Goal: Task Accomplishment & Management: Complete application form

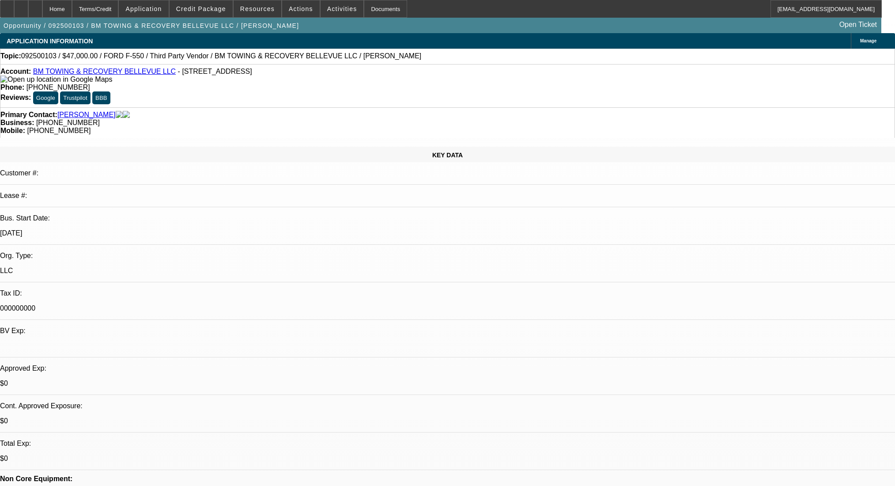
select select "0"
select select "2"
select select "0.1"
select select "4"
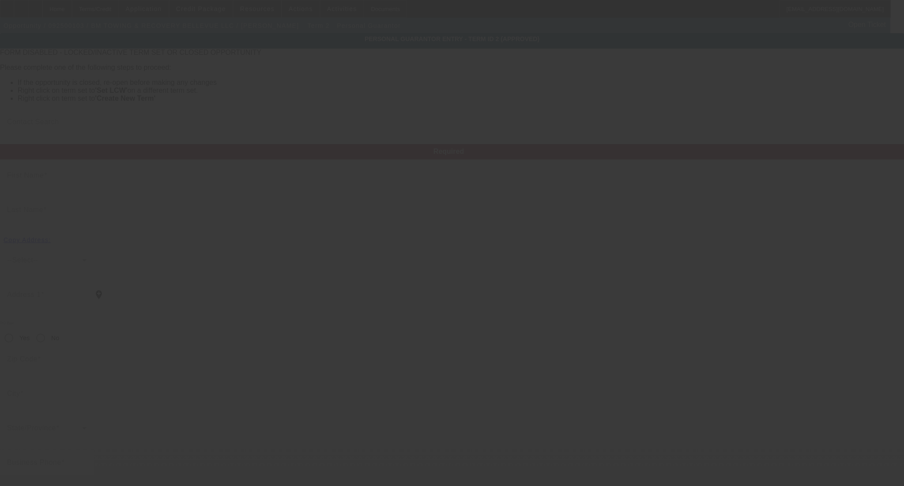
type input "Baljit"
type input "Singh"
type input "10424 Northeast 125th Place"
radio input "true"
type input "98034"
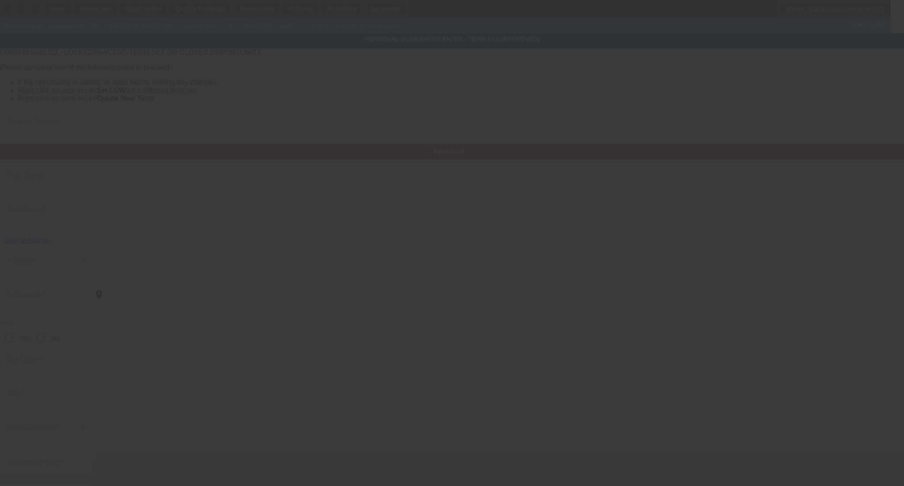
type input "Kirkland"
type input "(425) 647-9585"
type input "100"
type input "195-45-1337"
type input "maan21797@gmail.com"
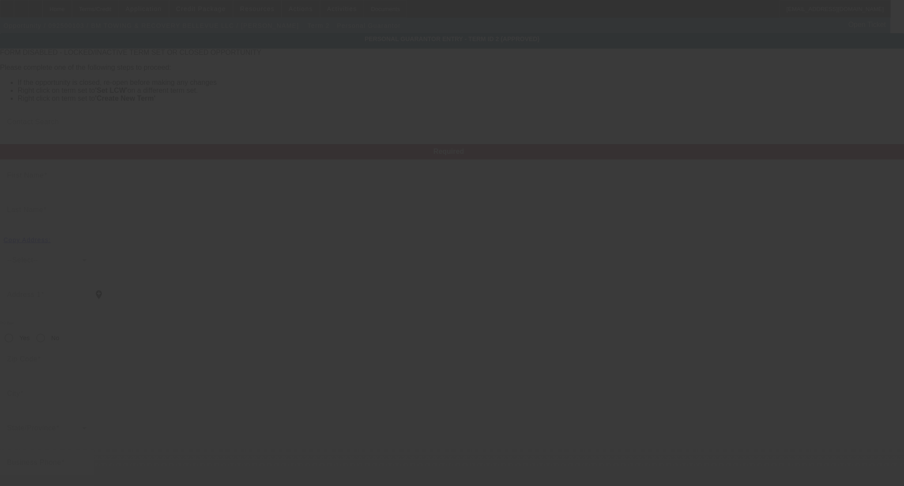
type input "(601) 316-8407"
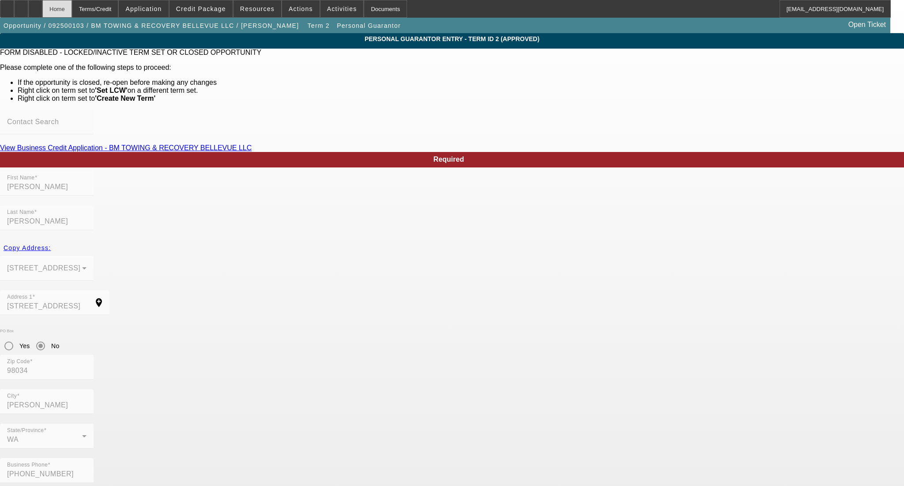
click at [71, 4] on div "Home" at bounding box center [57, 9] width 30 height 18
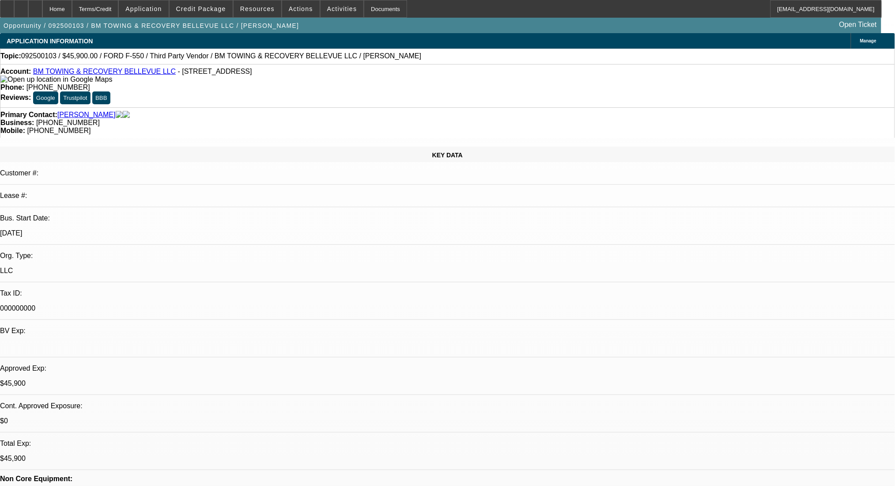
select select "0.15"
select select "2"
select select "0.1"
select select "4"
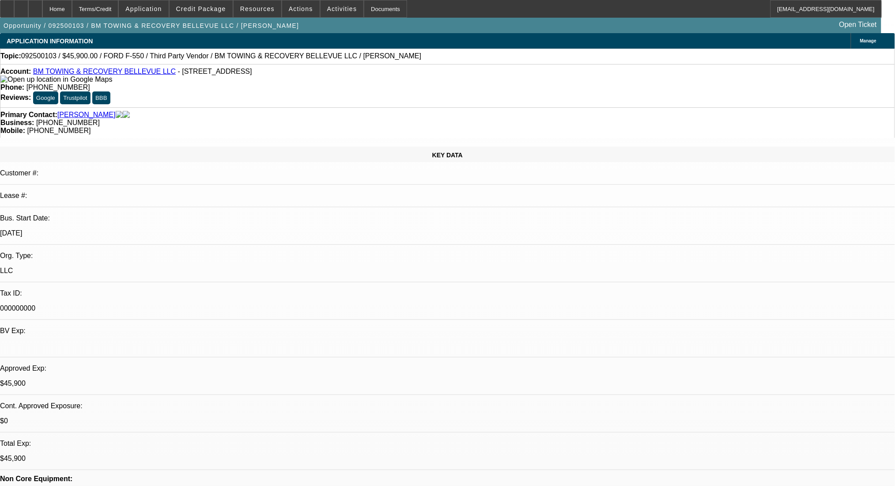
select select "0"
select select "2"
select select "0.1"
select select "4"
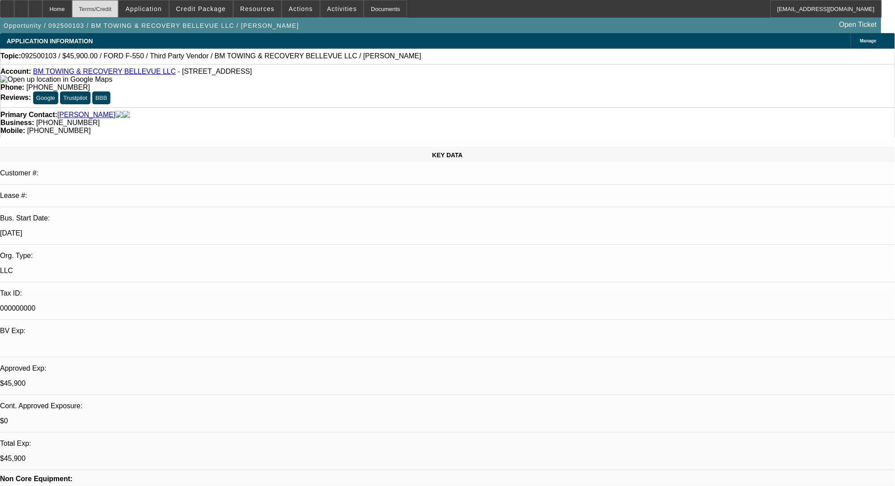
click at [104, 4] on div "Terms/Credit" at bounding box center [95, 9] width 47 height 18
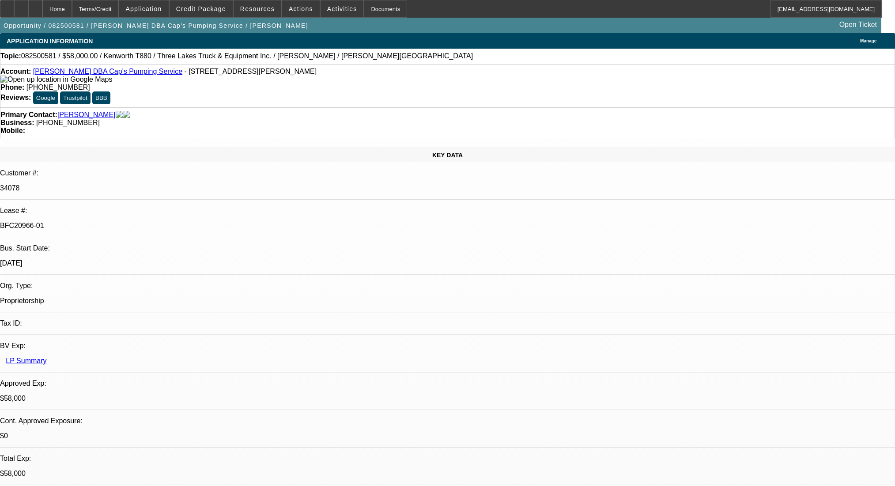
select select "0"
select select "9"
select select "0"
select select "6"
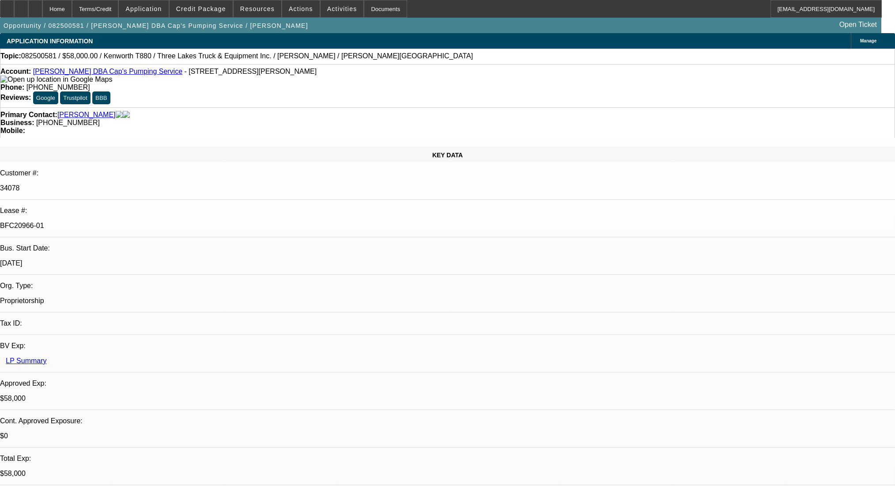
select select "0"
select select "9"
select select "0"
select select "6"
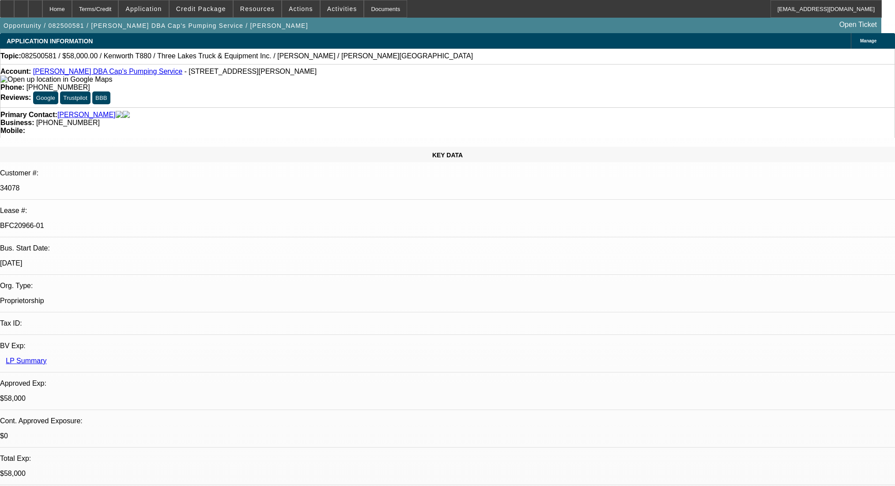
select select "0"
select select "9"
select select "0.1"
select select "4"
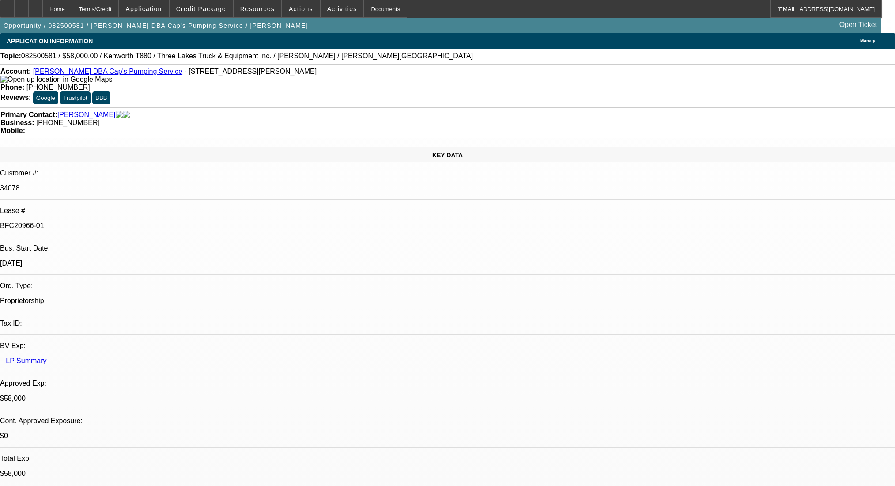
select select "0"
select select "0.1"
select select "4"
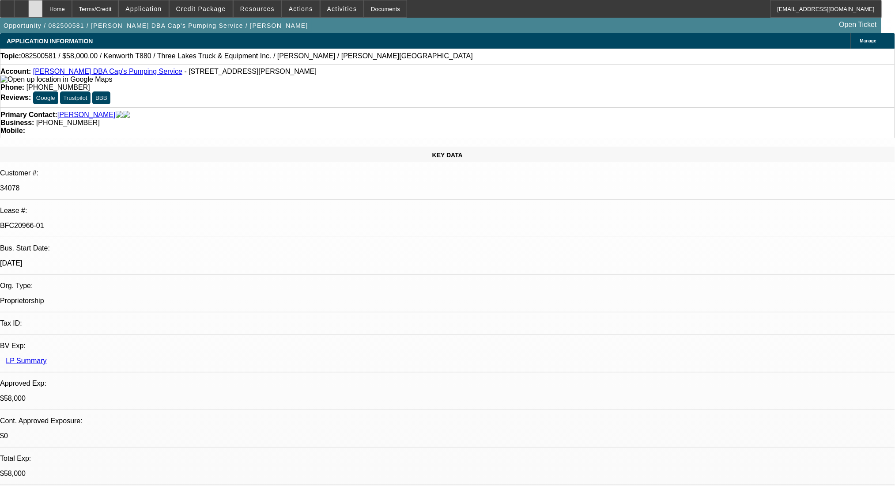
click at [42, 7] on div at bounding box center [35, 9] width 14 height 18
select select "0"
select select "9"
select select "0"
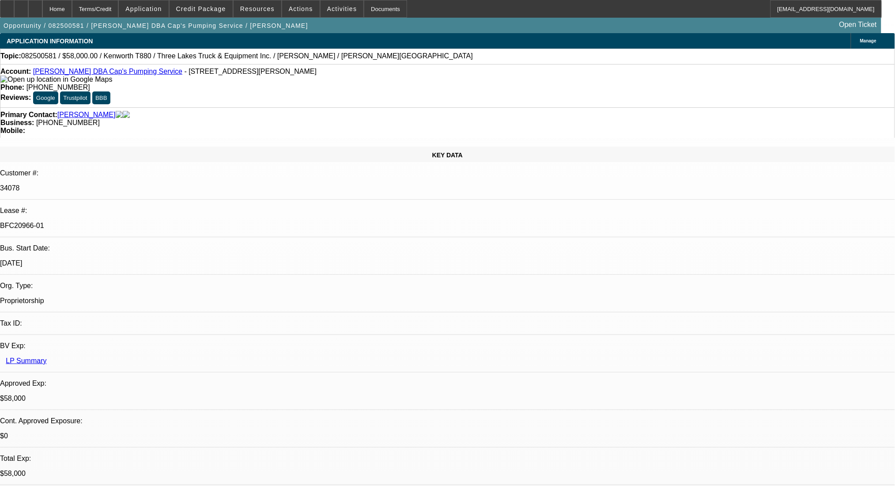
select select "6"
select select "0"
select select "9"
select select "0"
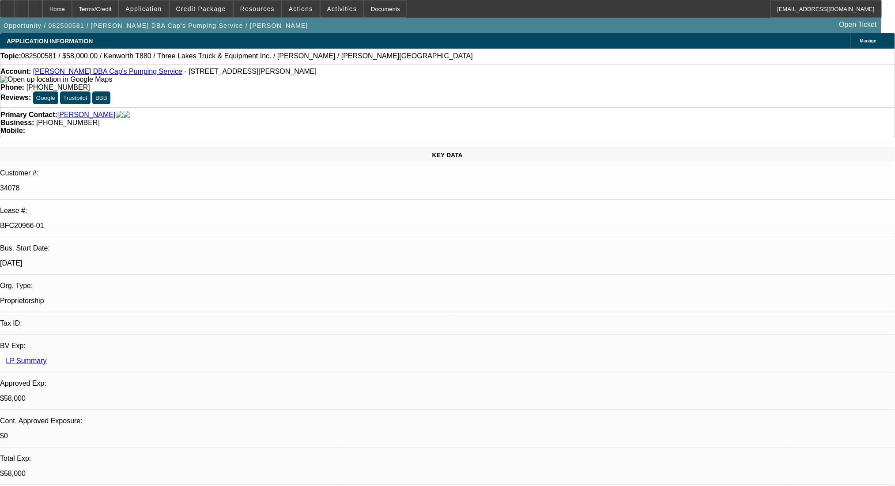
select select "6"
select select "0"
select select "9"
select select "0.1"
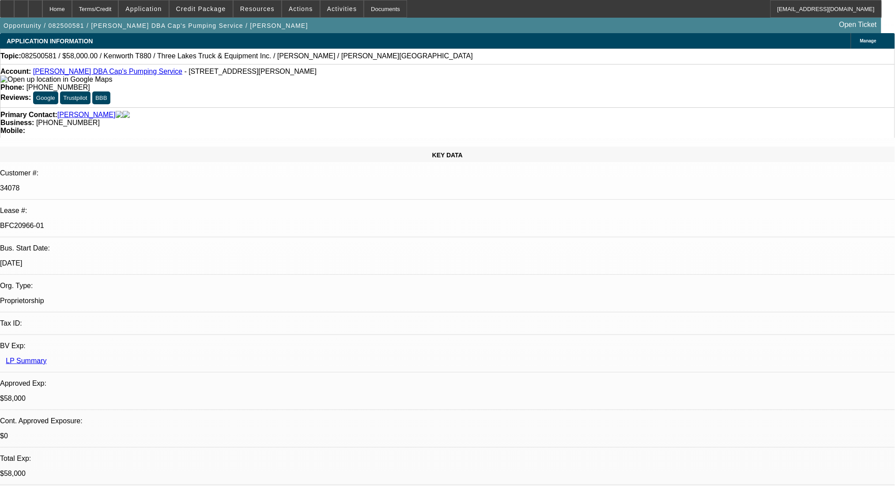
select select "4"
select select "0"
select select "0.1"
select select "4"
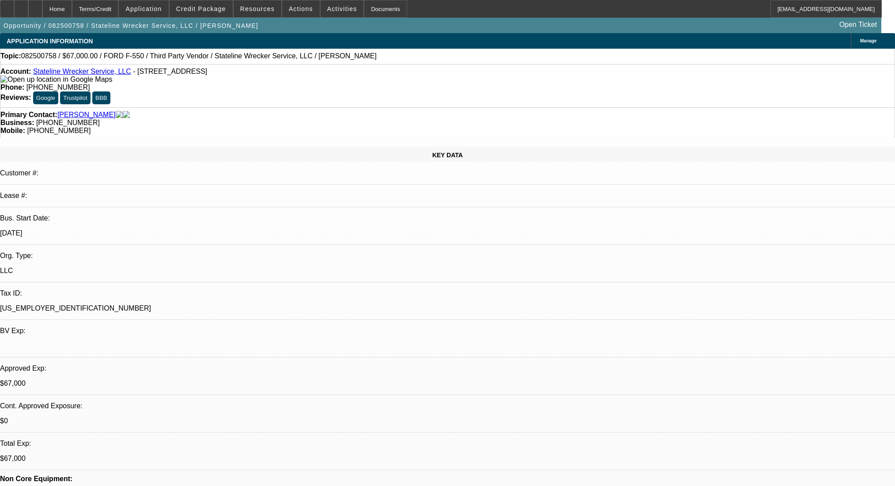
select select "0"
select select "2"
select select "0.1"
select select "4"
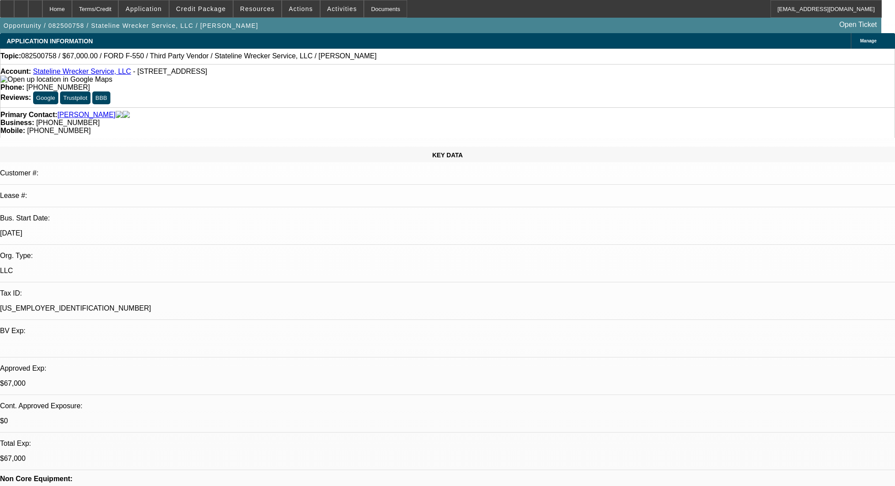
select select "0"
select select "2"
select select "0.1"
select select "4"
select select "0"
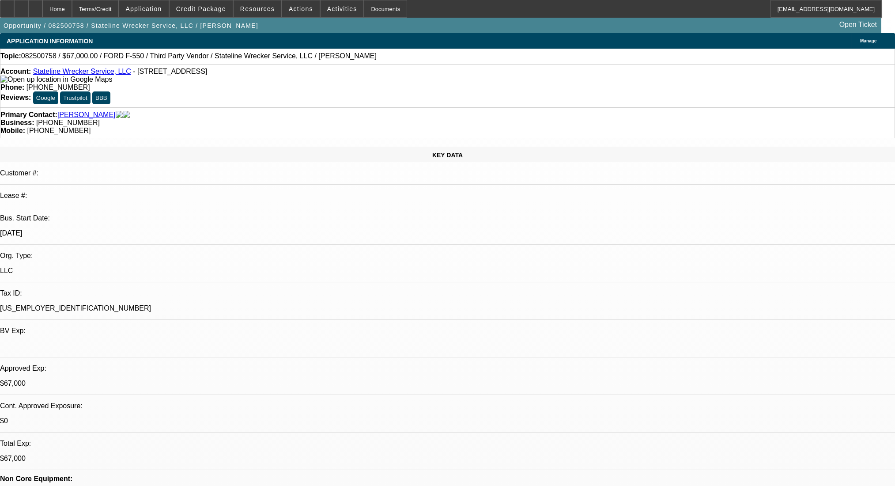
select select "2"
select select "0.1"
select select "4"
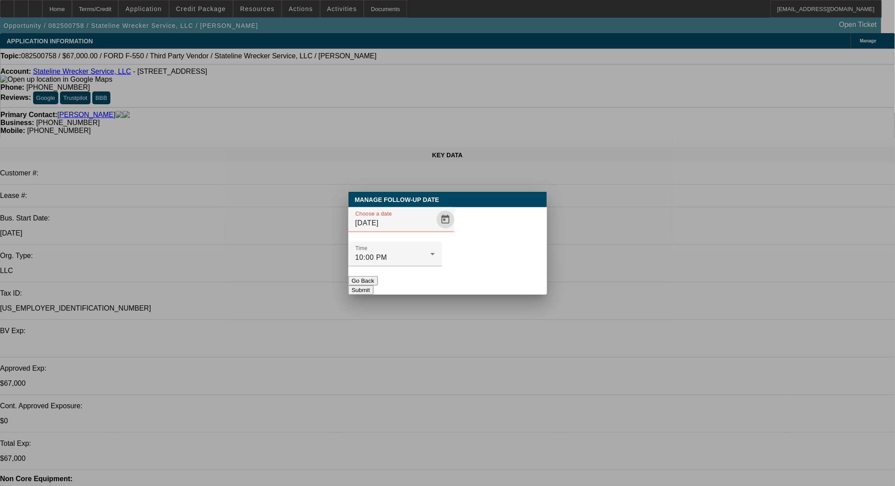
click at [435, 230] on span "Open calendar" at bounding box center [445, 219] width 21 height 21
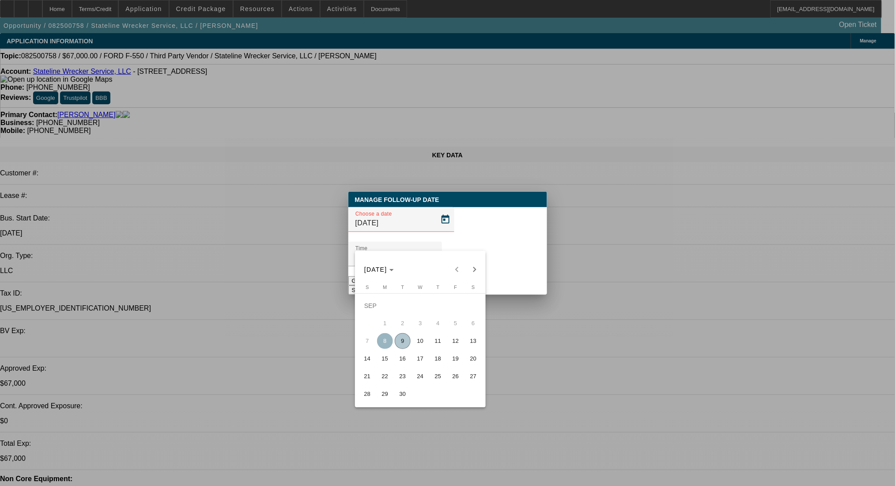
drag, startPoint x: 418, startPoint y: 346, endPoint x: 500, endPoint y: 272, distance: 110.4
click at [418, 346] on span "10" at bounding box center [420, 341] width 16 height 16
type input "9/10/2025"
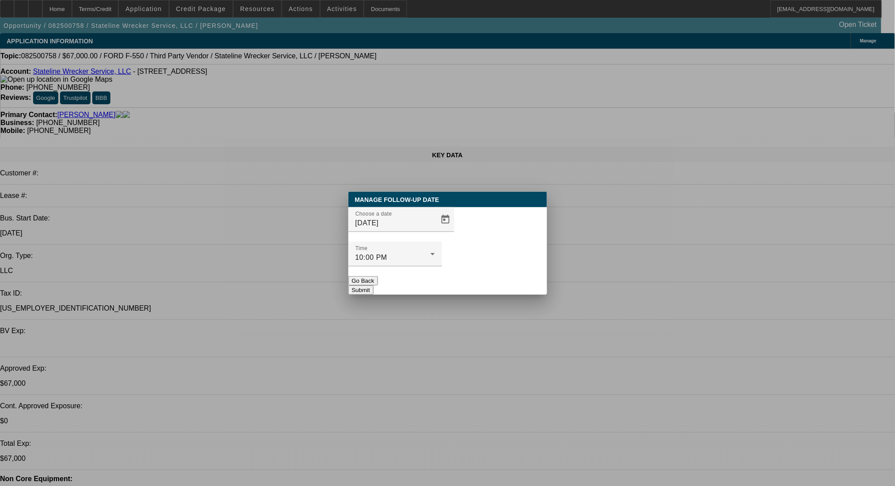
click at [374, 285] on button "Submit" at bounding box center [360, 289] width 25 height 9
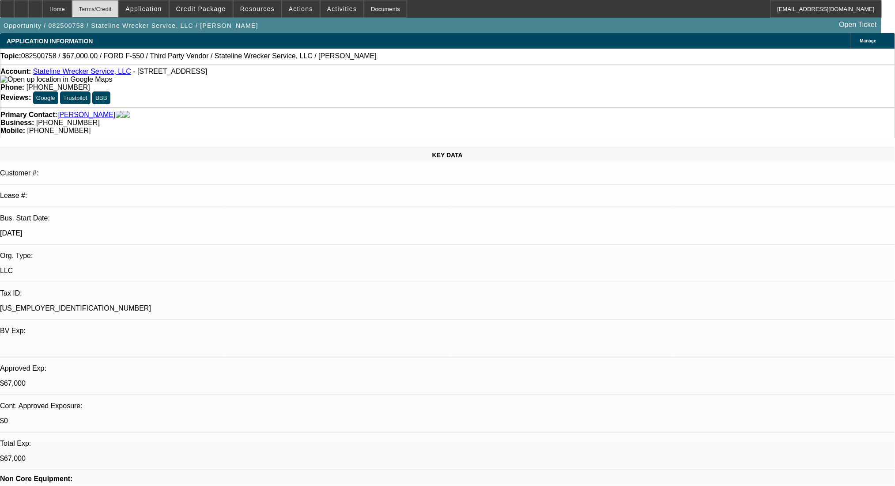
click at [103, 2] on div "Terms/Credit" at bounding box center [95, 9] width 47 height 18
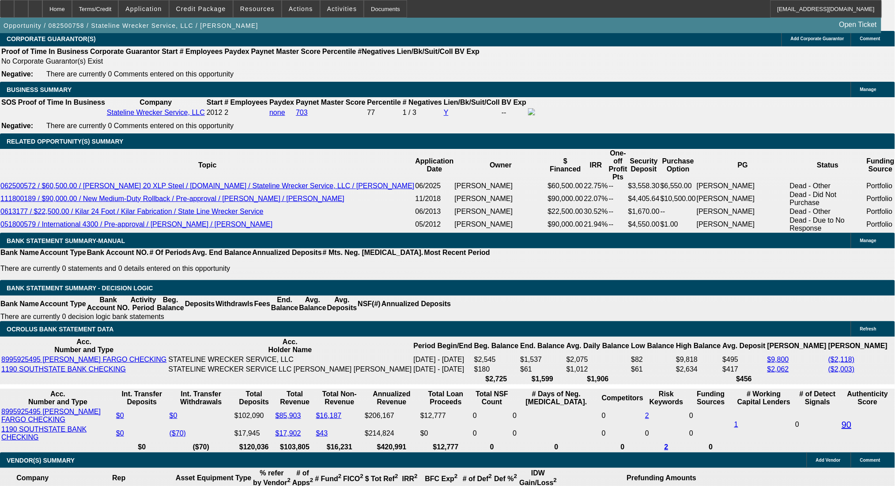
drag, startPoint x: 171, startPoint y: 374, endPoint x: 225, endPoint y: 379, distance: 54.5
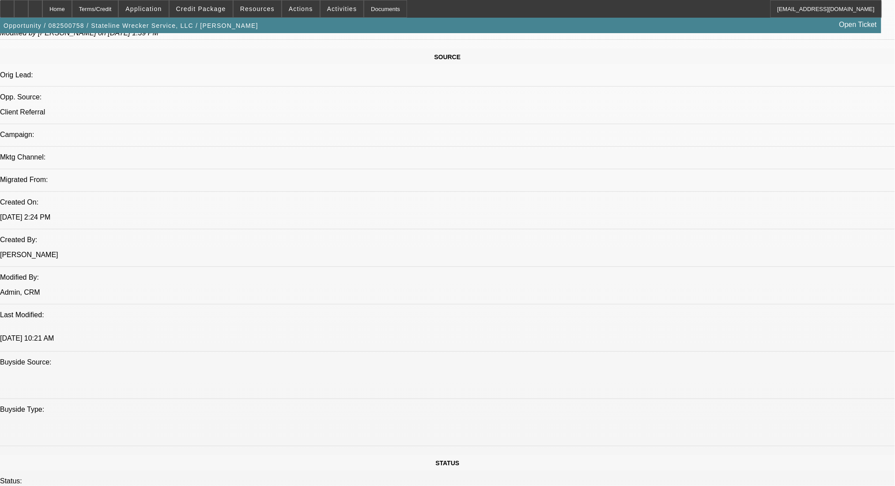
scroll to position [396, 0]
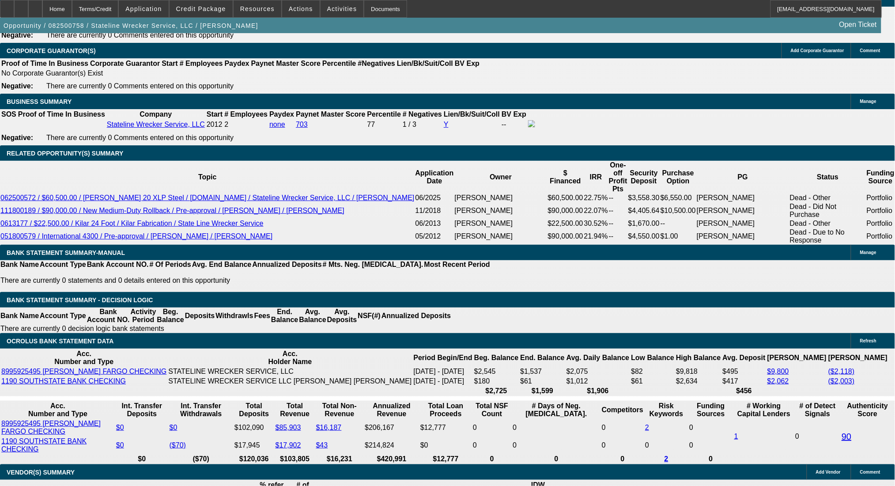
scroll to position [1338, 0]
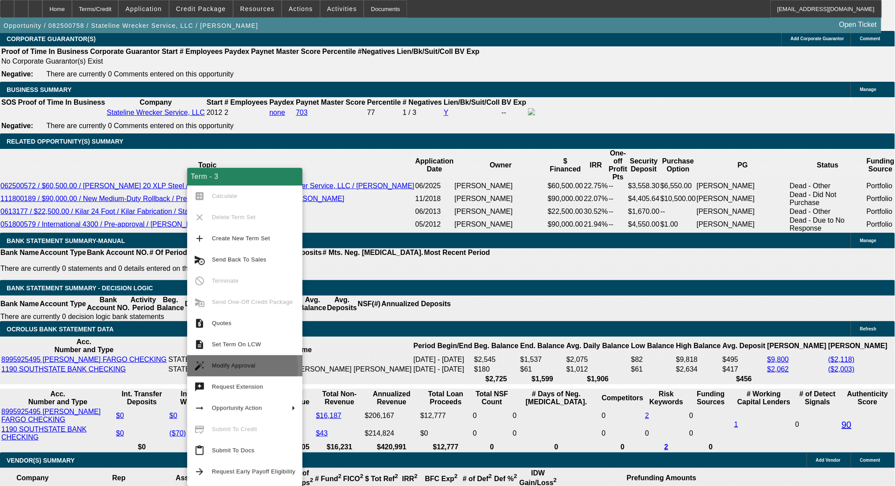
click at [230, 368] on span "Modify Approval" at bounding box center [234, 365] width 44 height 7
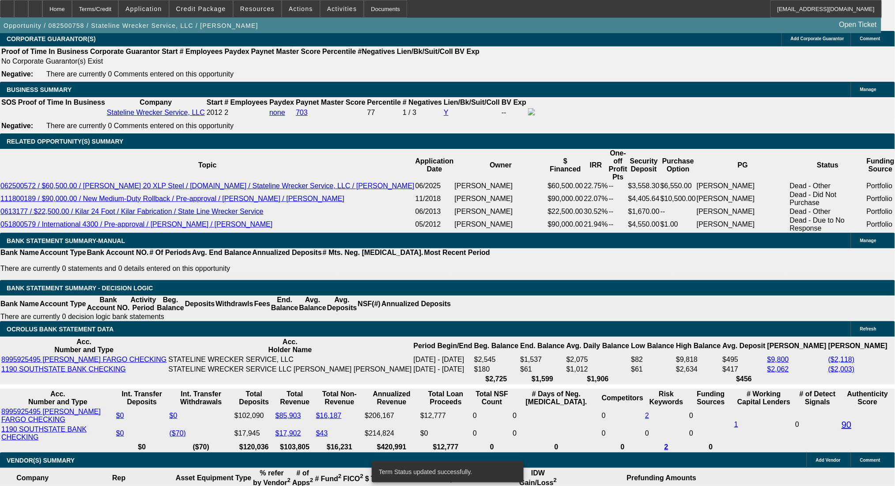
select select "0"
select select "2"
select select "0.1"
select select "4"
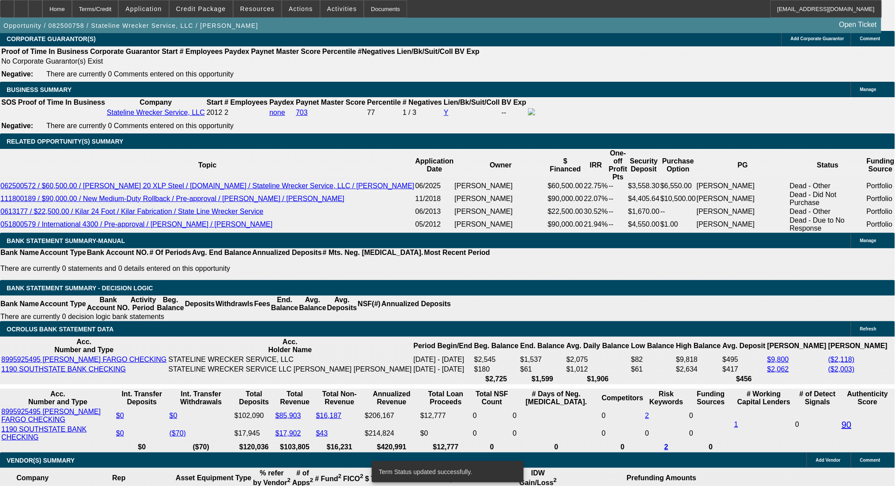
select select "0"
select select "2"
select select "0.1"
select select "4"
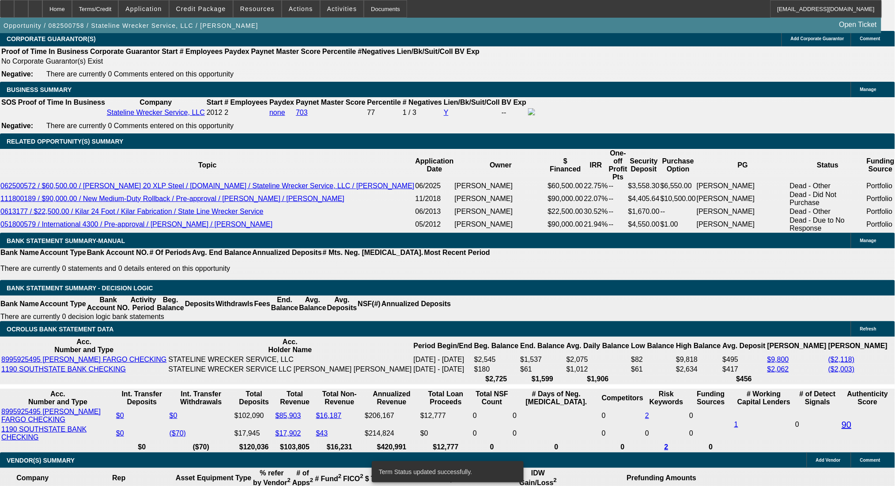
select select "0"
select select "2"
select select "0.1"
select select "4"
select select "0"
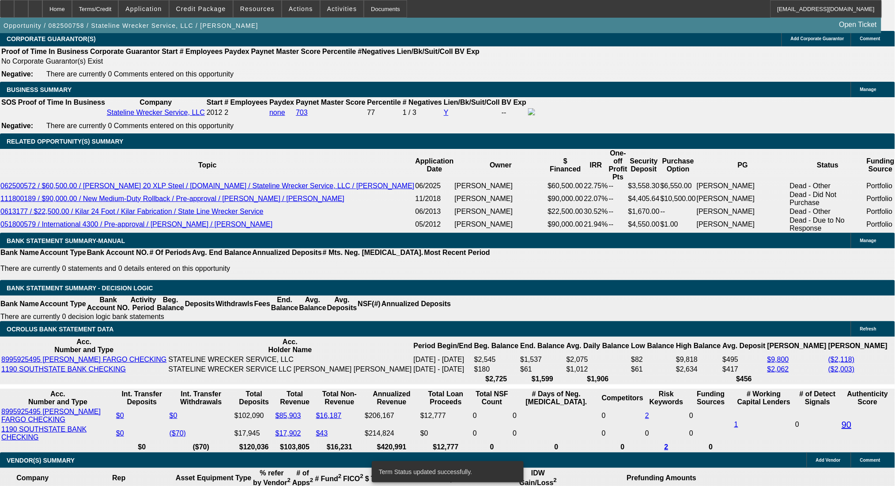
select select "2"
select select "0.1"
select select "4"
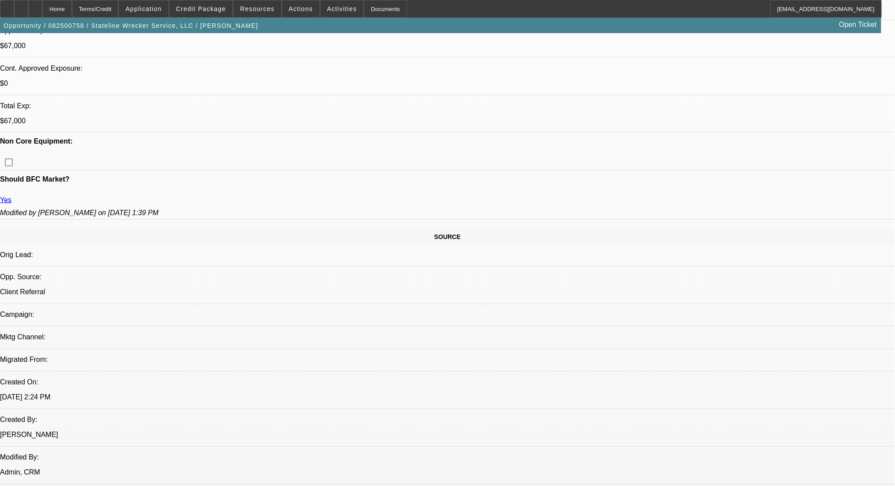
scroll to position [0, 0]
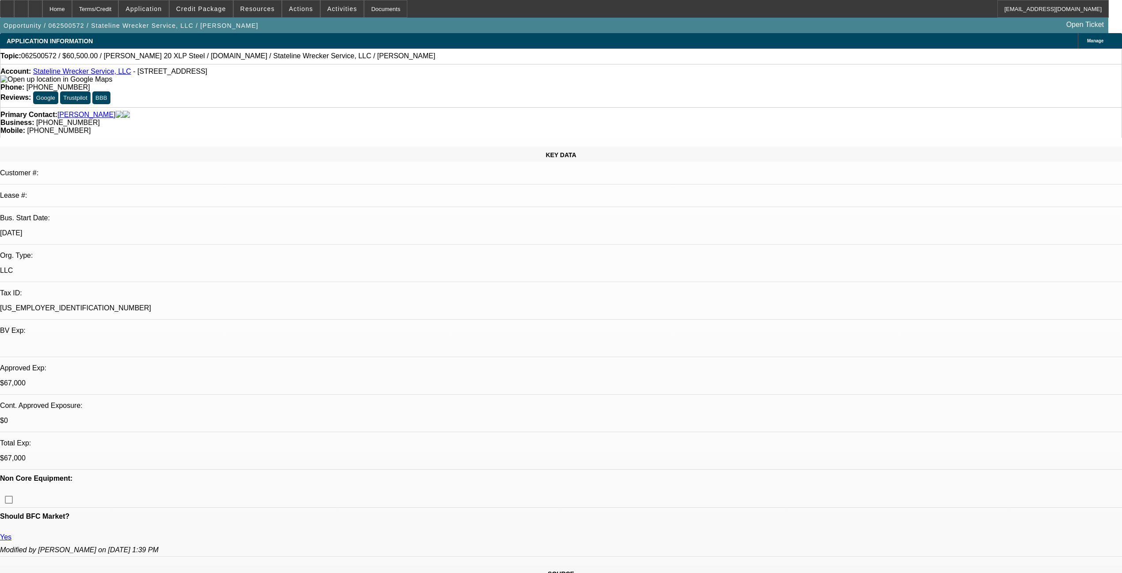
select select "0"
select select "2"
select select "0.1"
select select "4"
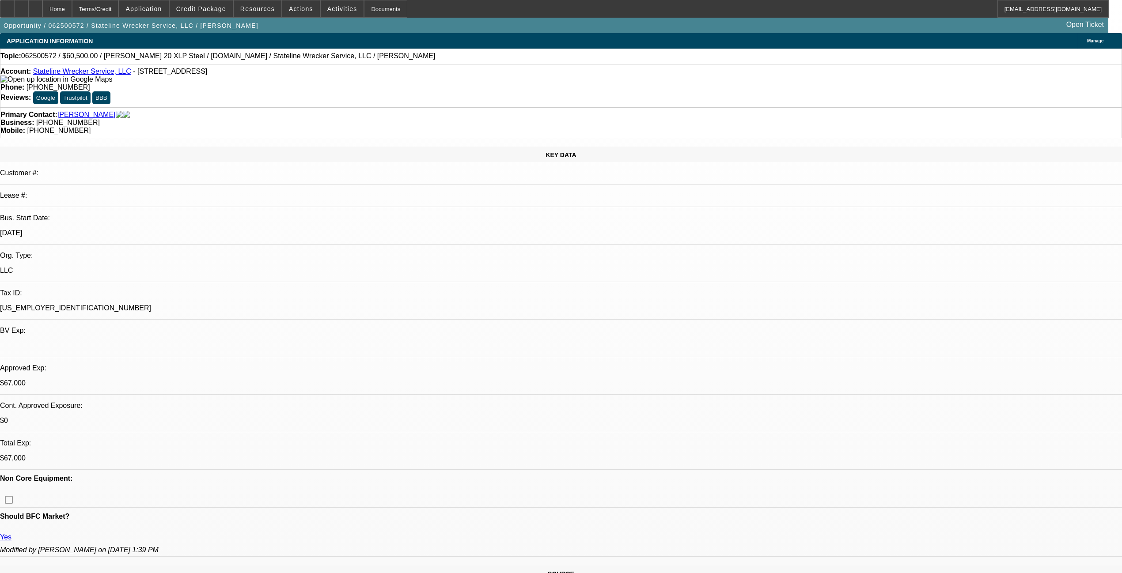
select select "0"
select select "2"
select select "0.1"
select select "4"
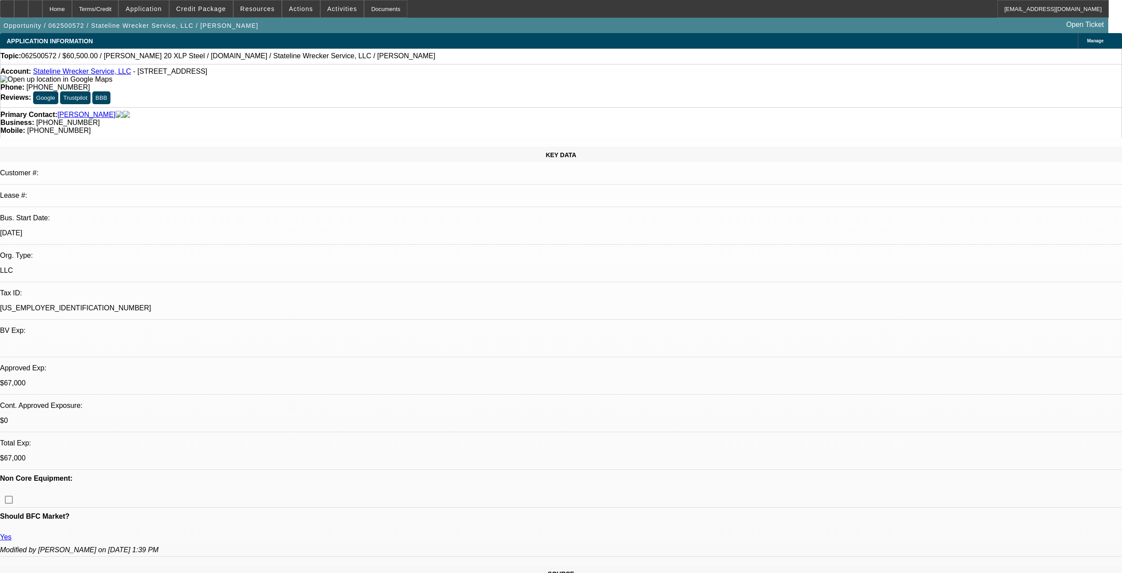
select select "0"
select select "2"
select select "0.1"
select select "4"
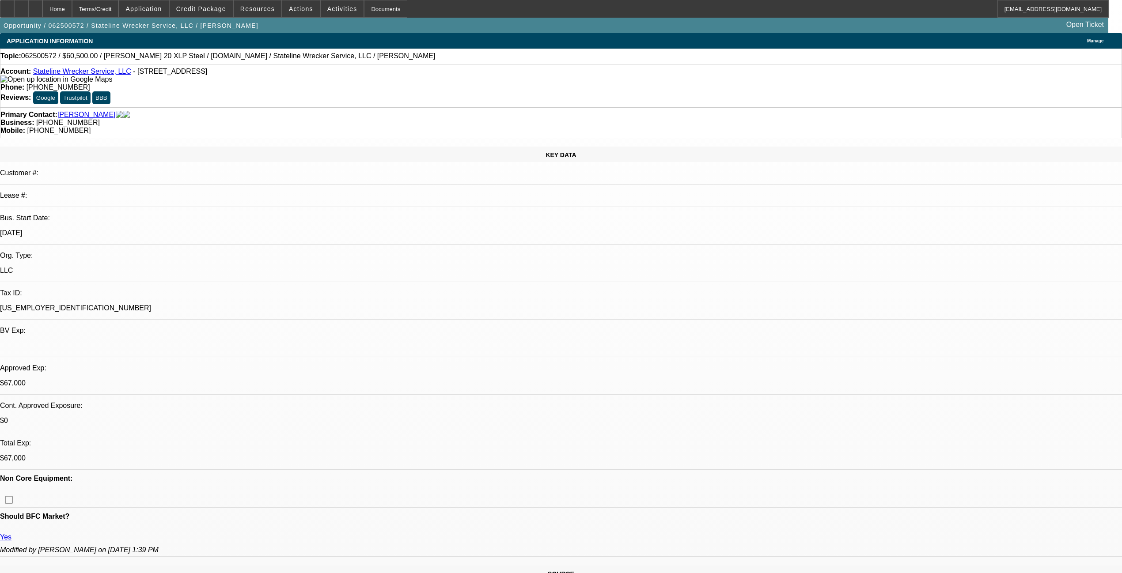
select select "0"
select select "2"
select select "0.1"
select select "4"
click at [119, 4] on div "Terms/Credit" at bounding box center [95, 9] width 47 height 18
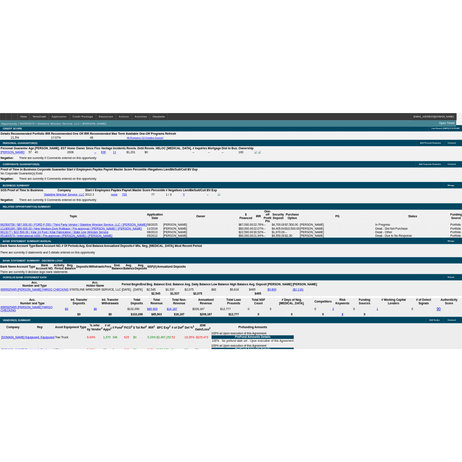
scroll to position [1232, 0]
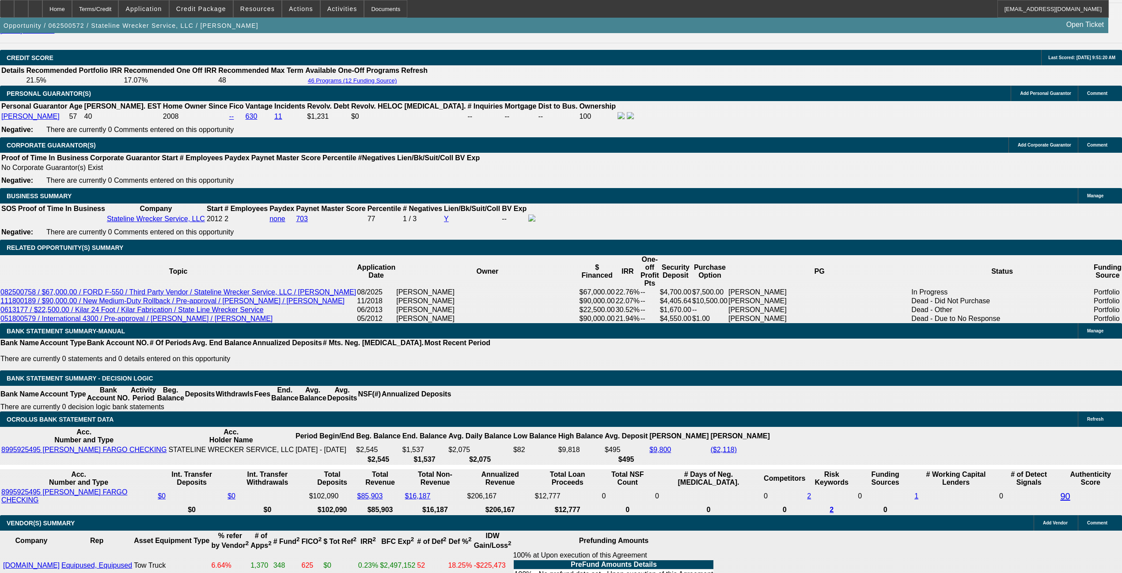
select select "0"
select select "2"
select select "0.1"
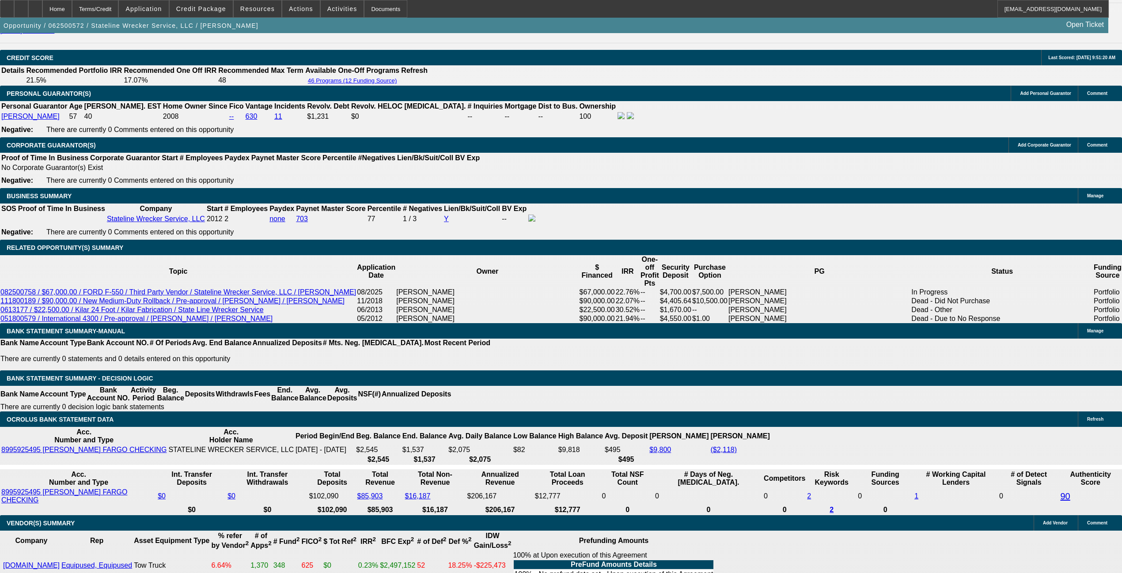
select select "4"
select select "0"
select select "2"
select select "0.1"
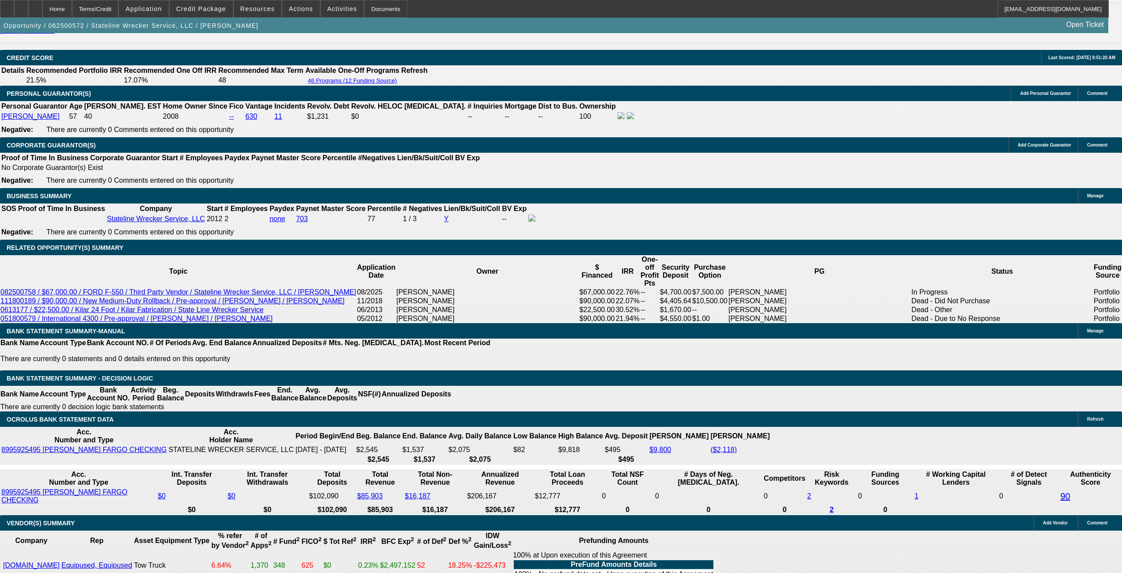
select select "4"
select select "0"
select select "2"
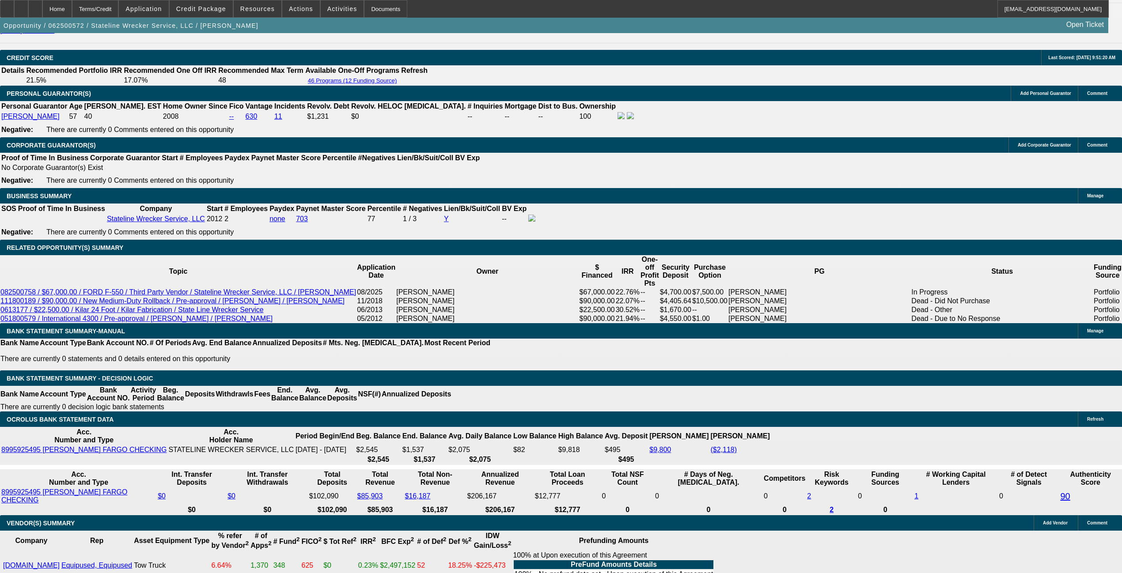
select select "0.1"
select select "4"
select select "0"
select select "2"
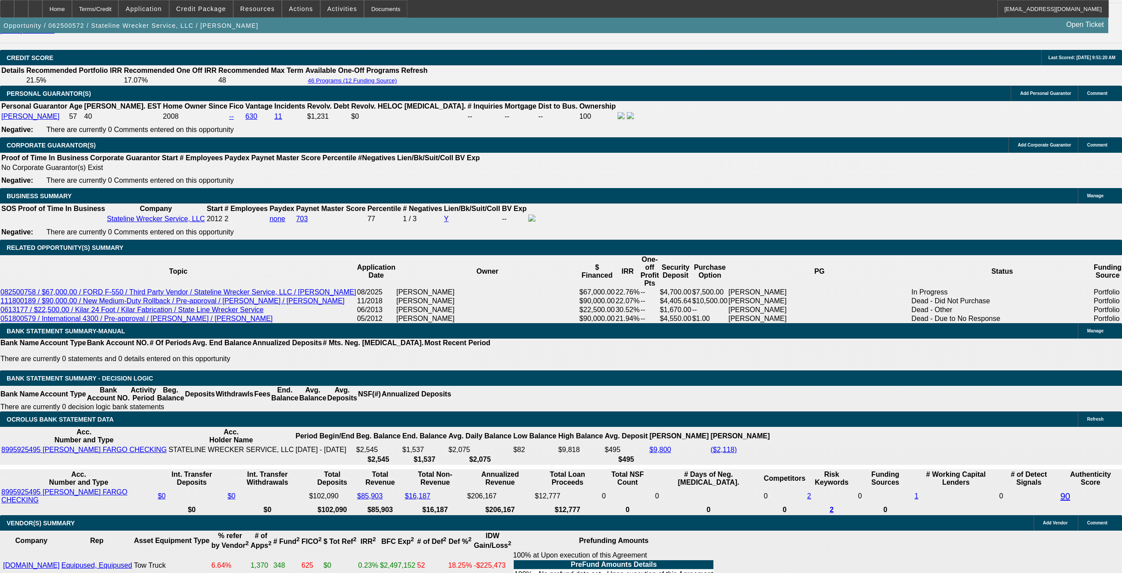
select select "0.1"
select select "4"
select select "0"
select select "2"
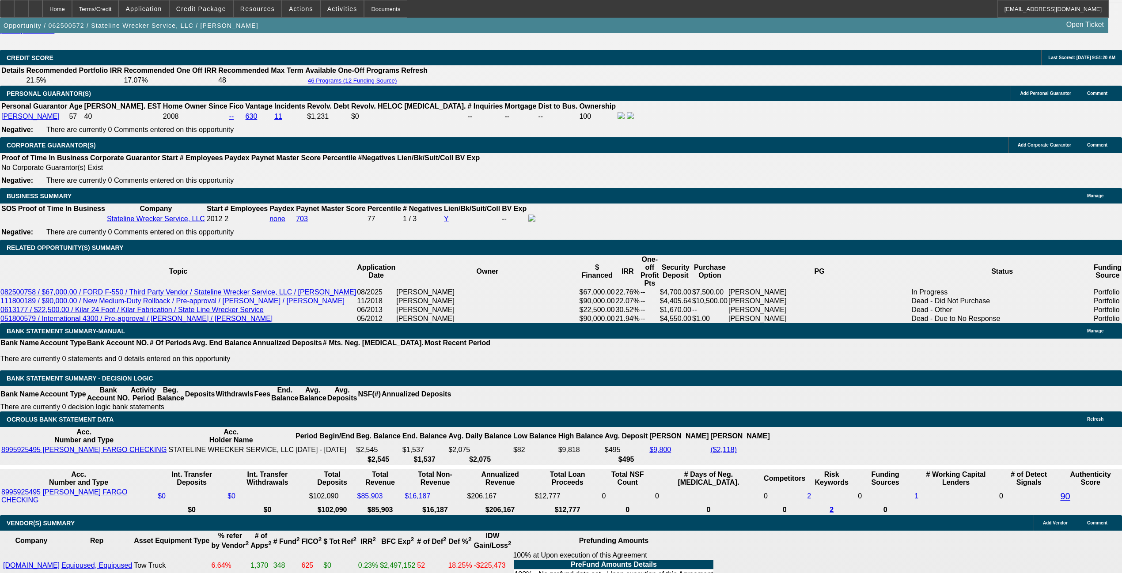
select select "0.1"
select select "4"
select select "0"
select select "2"
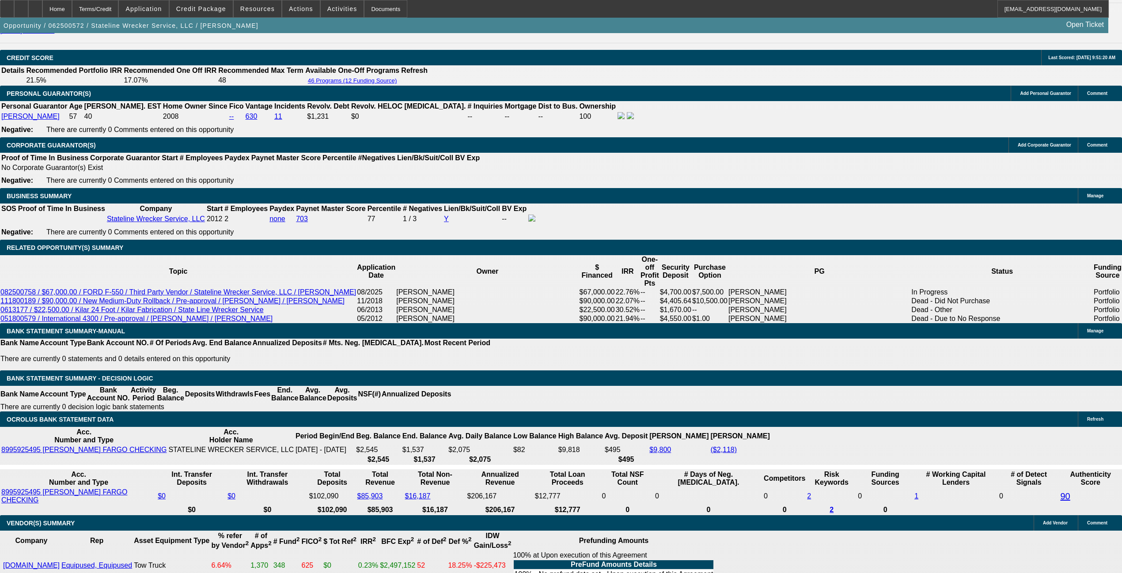
select select "0.1"
select select "4"
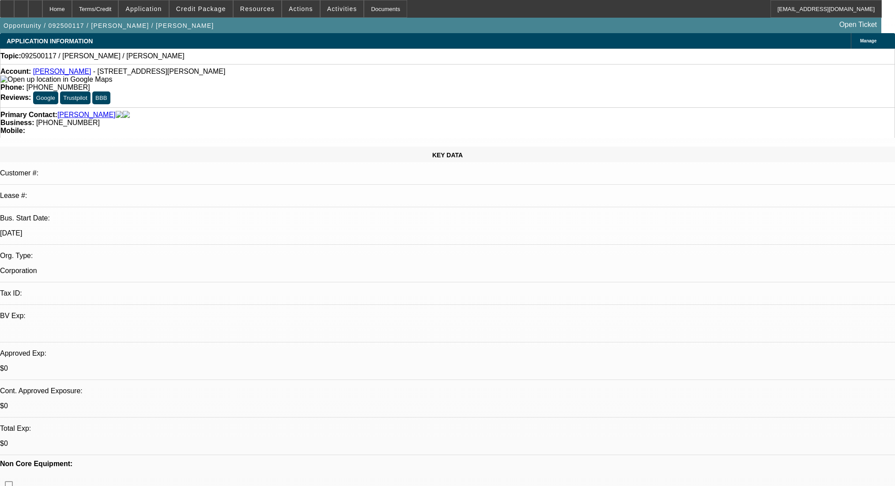
select select "0"
select select "2"
select select "0.1"
select select "4"
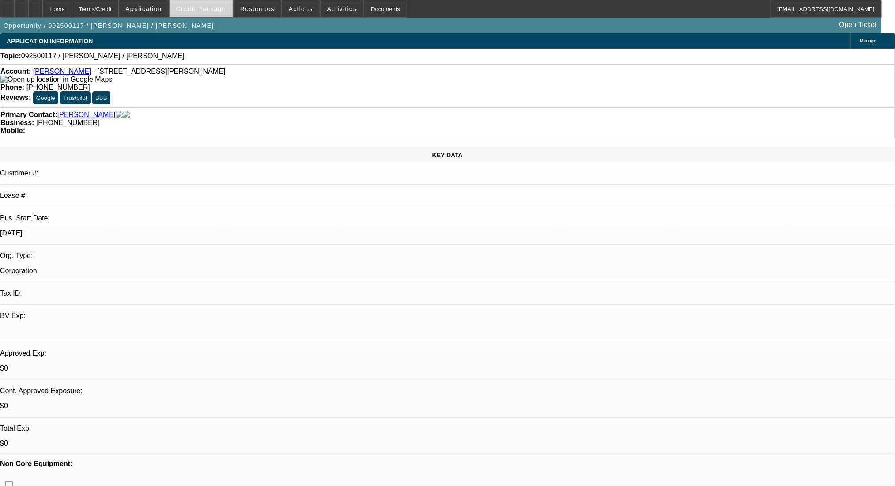
click at [225, 6] on span "Credit Package" at bounding box center [201, 8] width 50 height 7
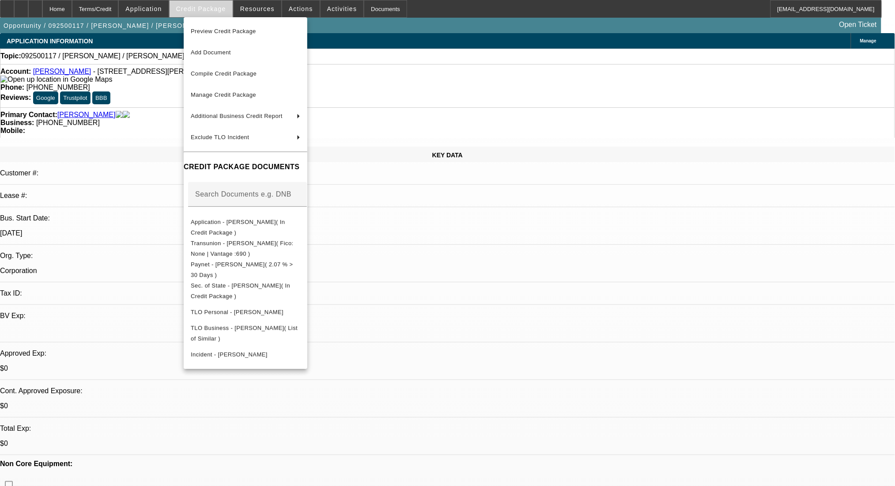
click at [225, 6] on div at bounding box center [447, 243] width 895 height 486
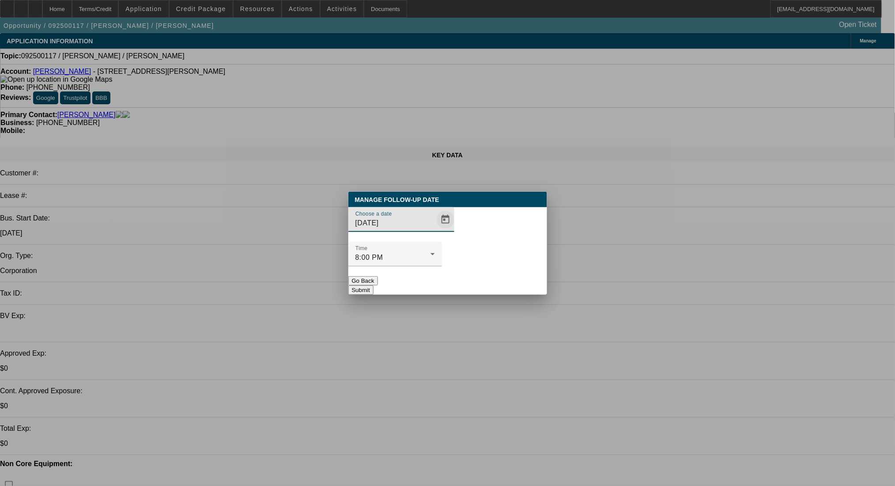
click at [435, 230] on span "Open calendar" at bounding box center [445, 219] width 21 height 21
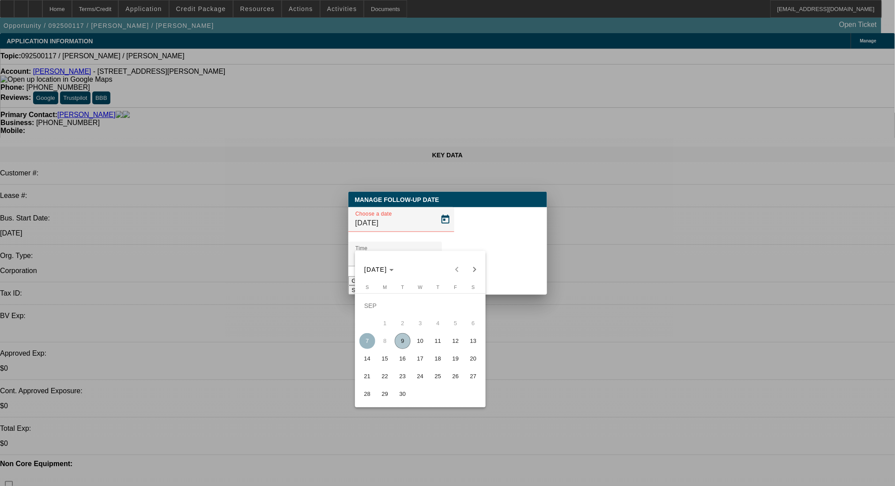
click at [429, 347] on button "11" at bounding box center [438, 341] width 18 height 18
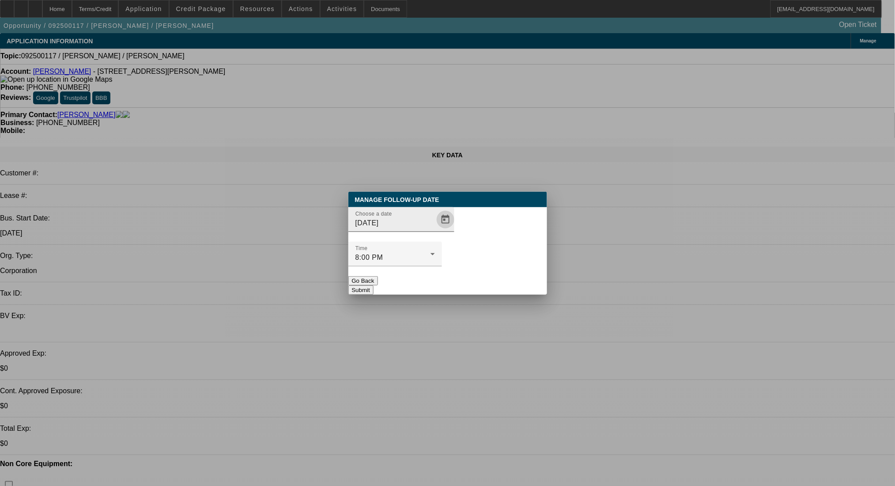
click at [435, 230] on span "Open calendar" at bounding box center [445, 219] width 21 height 21
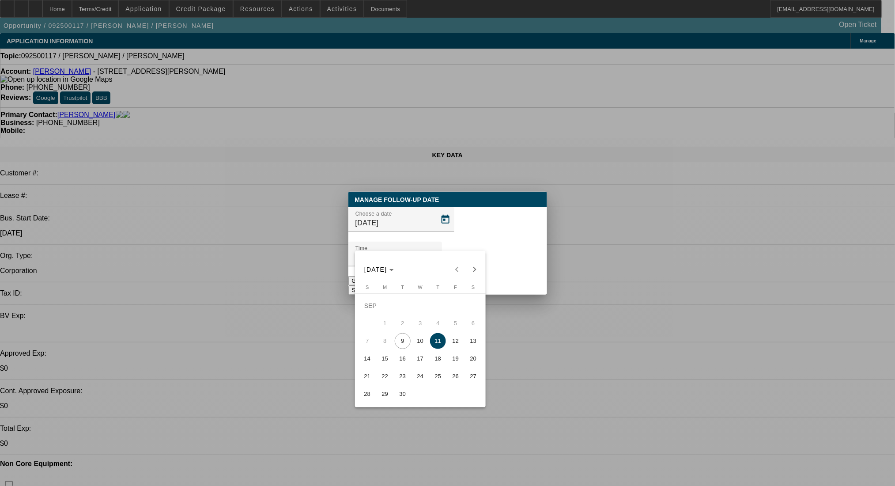
click at [416, 348] on span "10" at bounding box center [420, 341] width 16 height 16
type input "[DATE]"
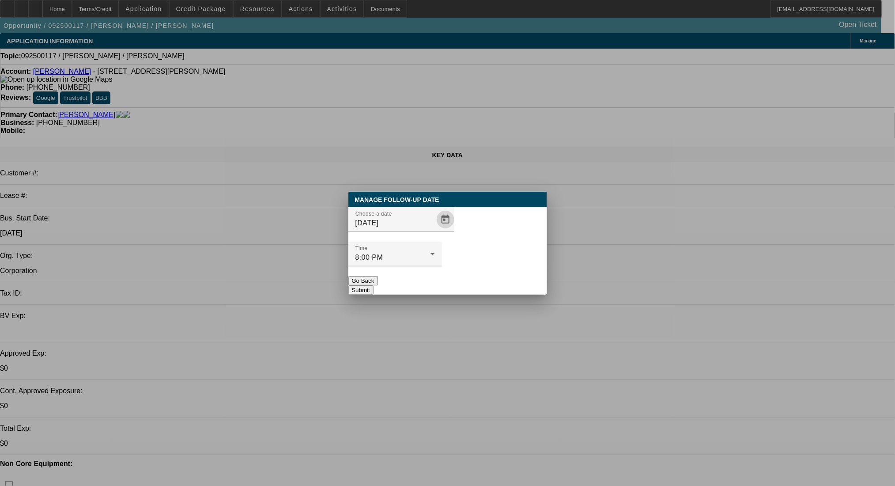
click at [374, 285] on button "Submit" at bounding box center [360, 289] width 25 height 9
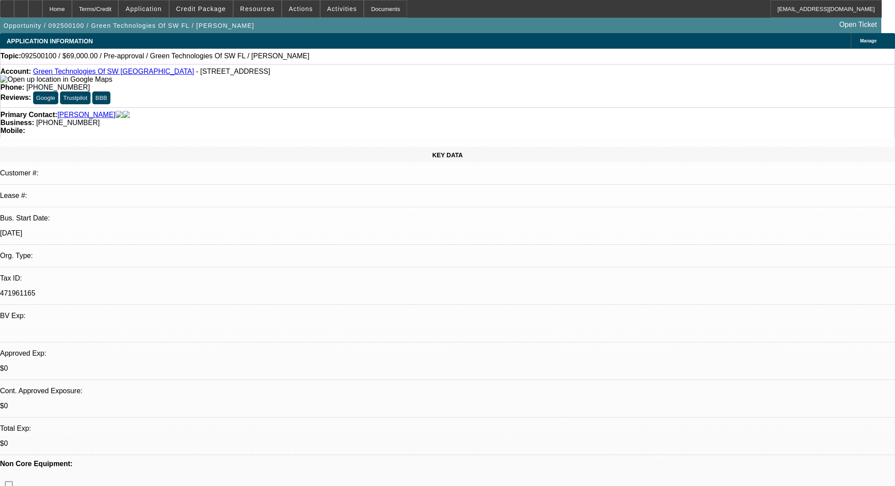
select select "0"
select select "2"
select select "0.1"
select select "4"
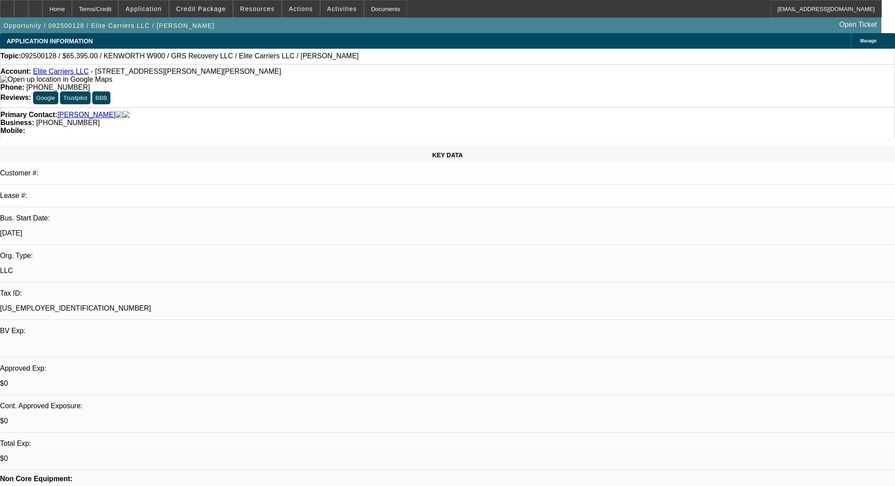
select select "0"
select select "2"
select select "0.1"
select select "4"
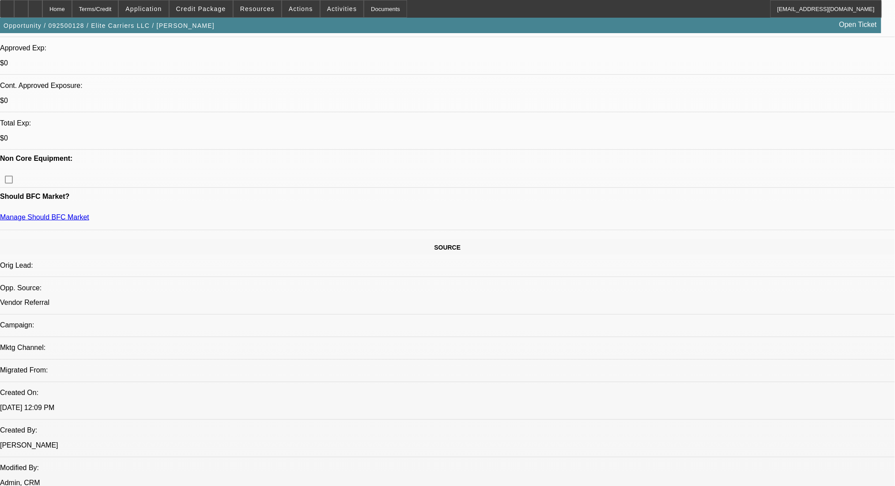
scroll to position [294, 0]
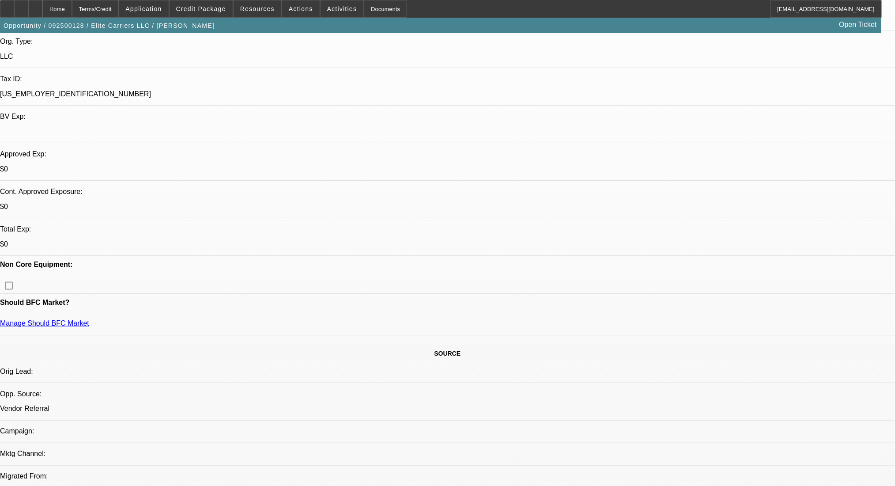
scroll to position [117, 0]
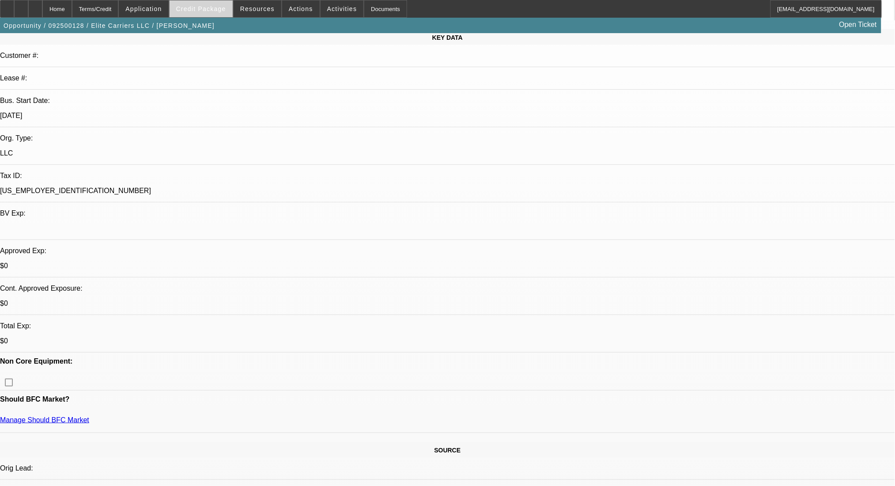
click at [209, 9] on span "Credit Package" at bounding box center [201, 8] width 50 height 7
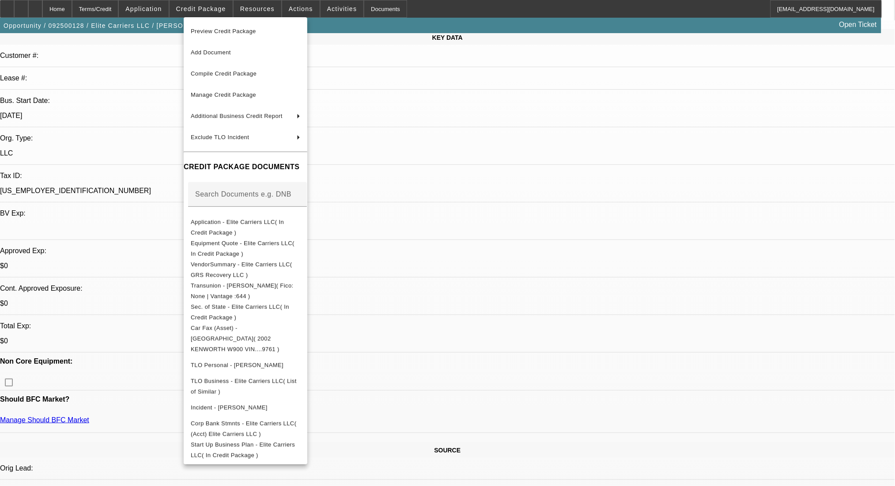
click at [660, 430] on div at bounding box center [447, 243] width 895 height 486
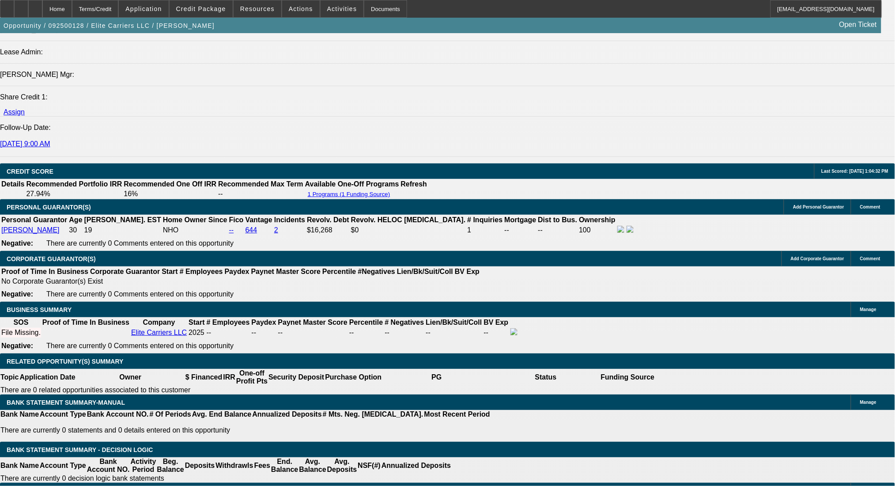
scroll to position [1177, 0]
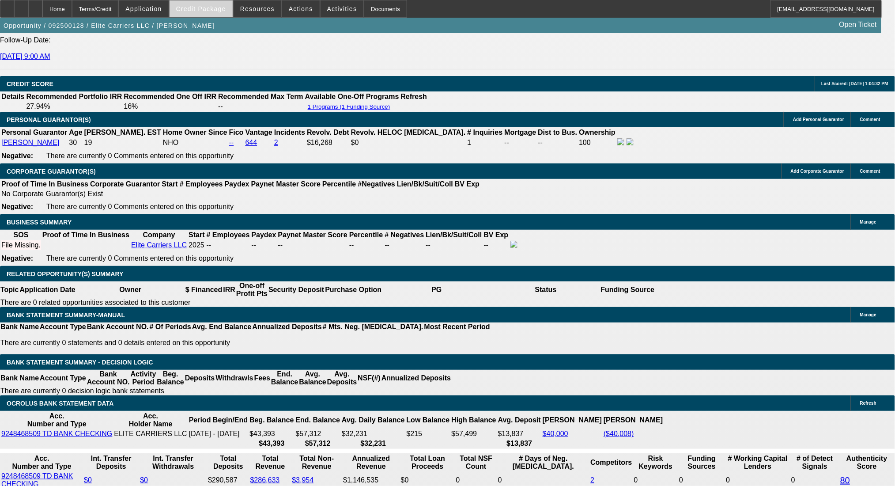
click at [223, 6] on span "Credit Package" at bounding box center [201, 8] width 50 height 7
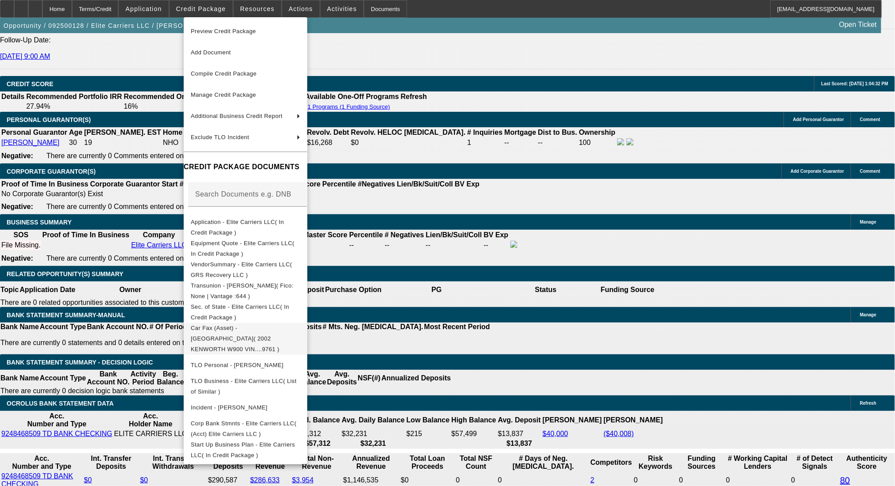
click at [300, 331] on span "Car Fax (Asset) - [GEOGRAPHIC_DATA]( 2002 KENWORTH W900 VIN....9761 )" at bounding box center [246, 338] width 110 height 32
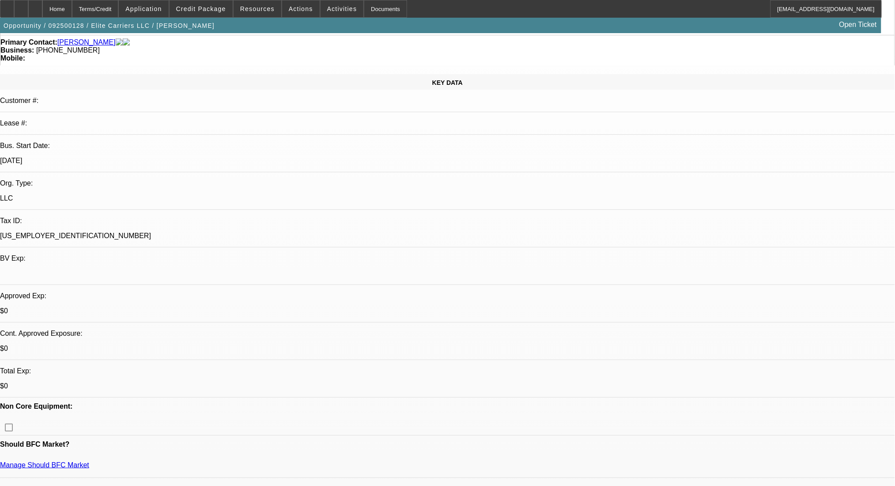
scroll to position [0, 0]
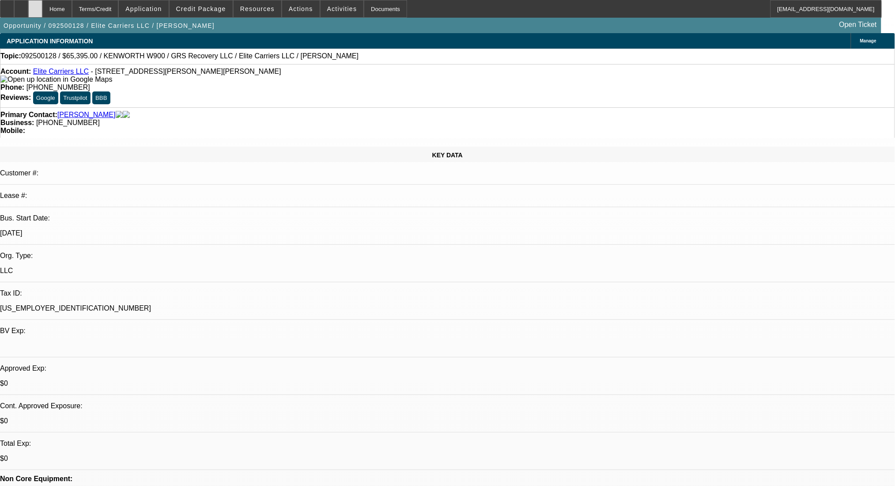
click at [42, 14] on div at bounding box center [35, 9] width 14 height 18
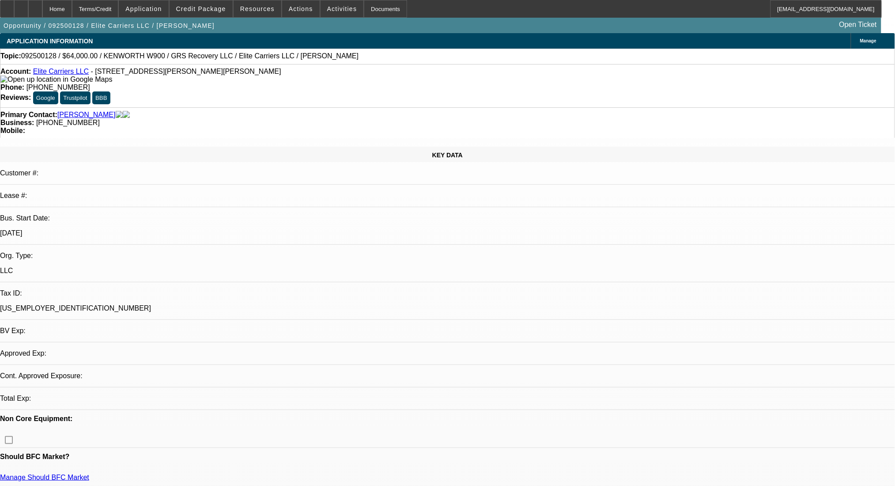
select select "0"
select select "2"
select select "0.1"
select select "4"
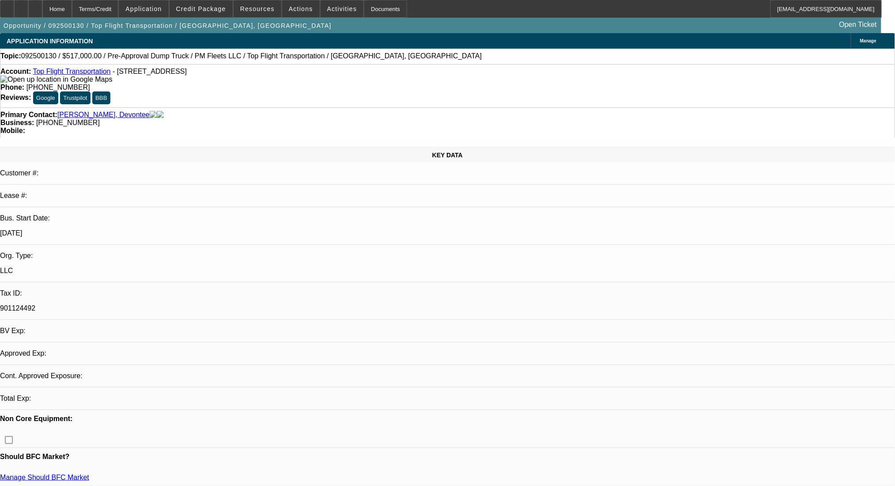
select select "0"
select select "2"
select select "0.1"
select select "4"
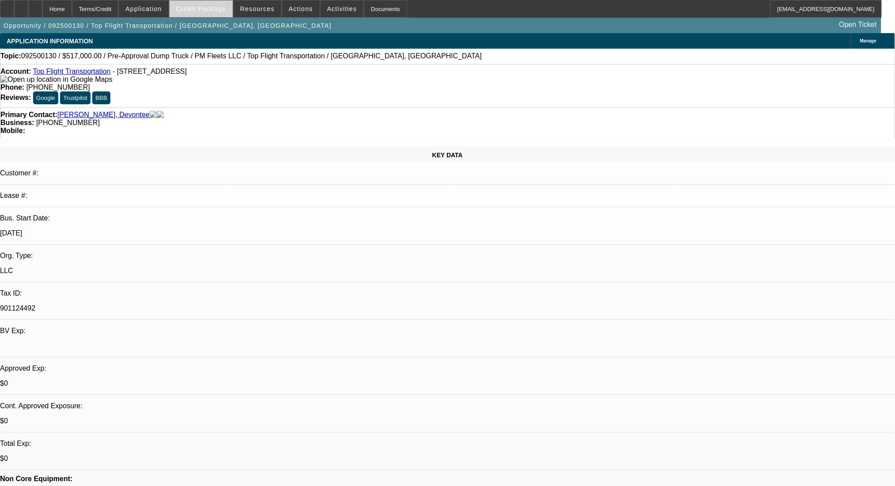
click at [208, 11] on span "Credit Package" at bounding box center [201, 8] width 50 height 7
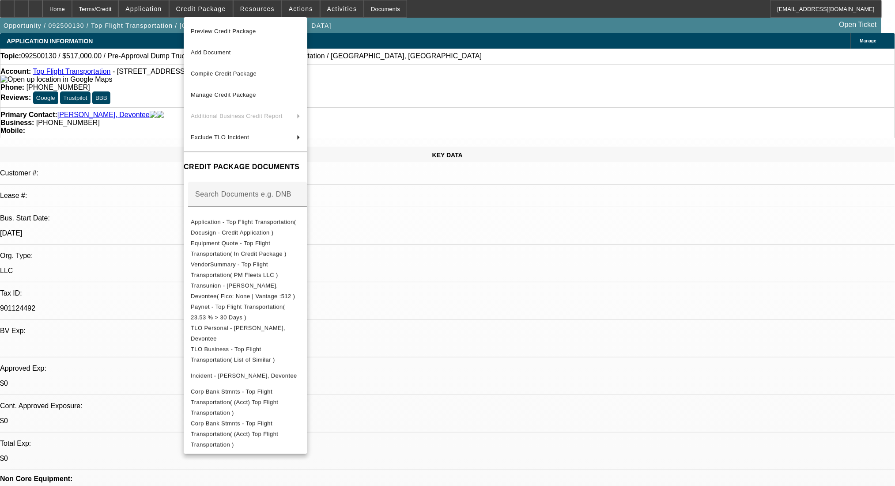
click at [758, 355] on div at bounding box center [447, 243] width 895 height 486
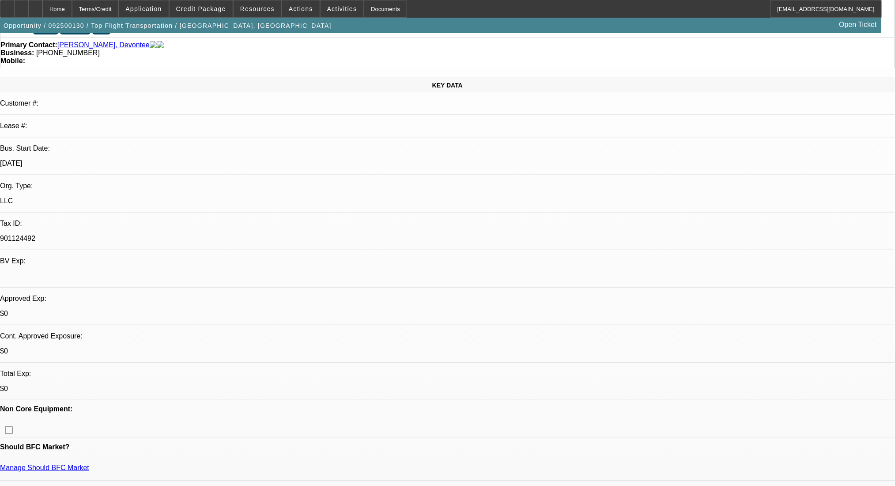
scroll to position [177, 0]
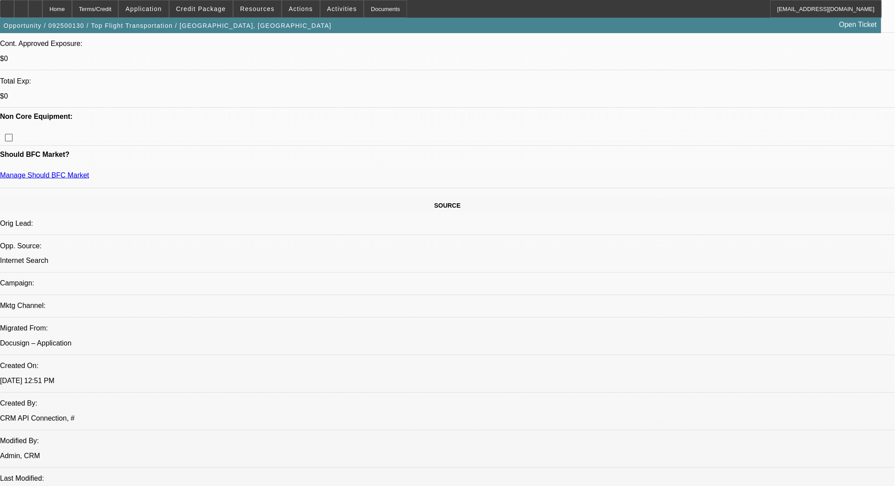
scroll to position [471, 0]
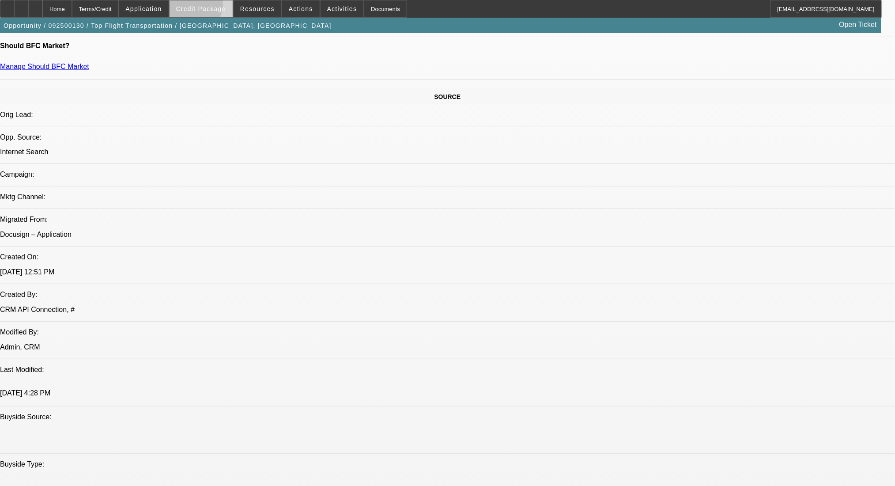
click at [208, 7] on span "Credit Package" at bounding box center [201, 8] width 50 height 7
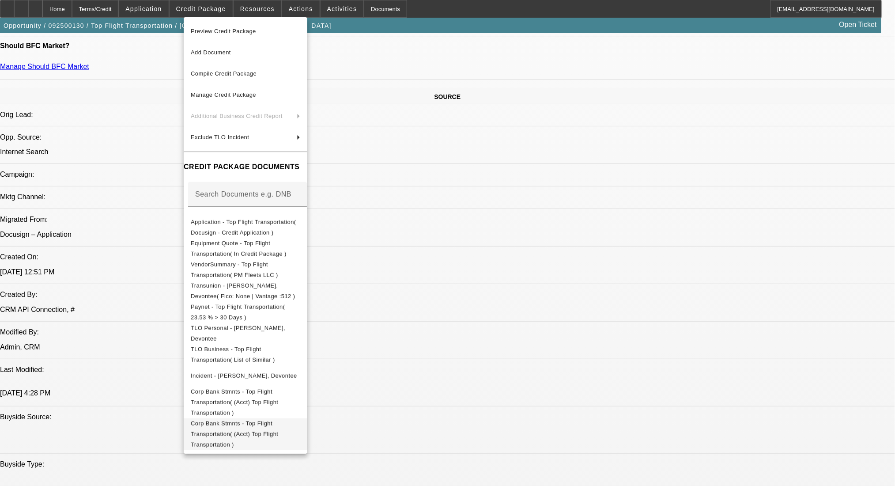
click at [257, 419] on span "Corp Bank Stmnts - Top Flight Transportation( (Acct) Top Flight Transportation )" at bounding box center [246, 434] width 110 height 32
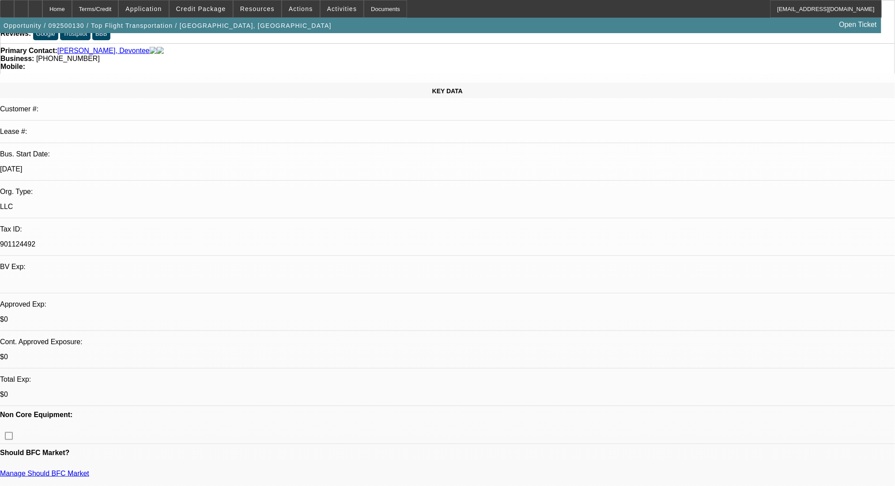
scroll to position [59, 0]
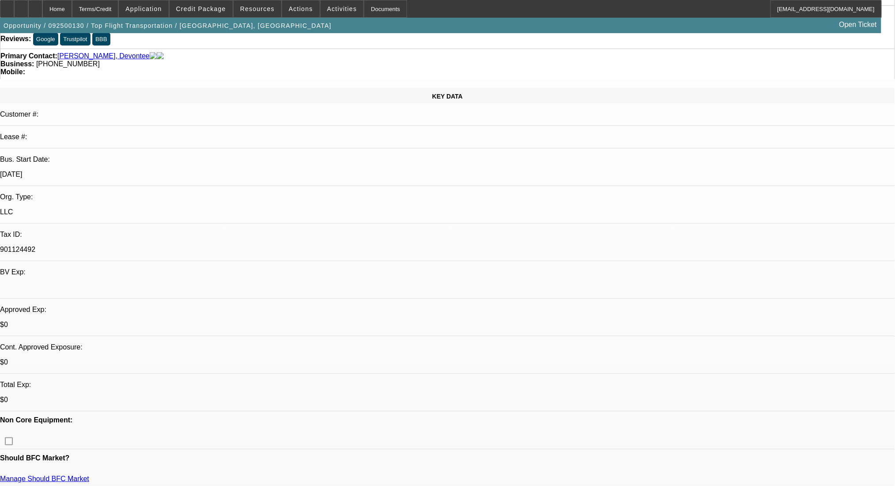
drag, startPoint x: 677, startPoint y: 201, endPoint x: 602, endPoint y: 184, distance: 76.7
copy div "https://www.opportunitylouisiana.gov/news/meta-selects-northeast-louisiana-as-s…"
click at [115, 10] on div "Terms/Credit" at bounding box center [95, 9] width 47 height 18
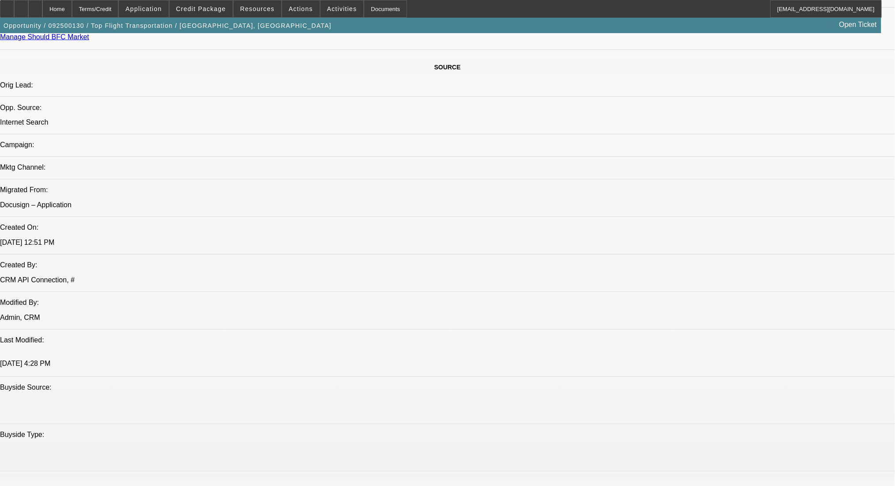
scroll to position [491, 0]
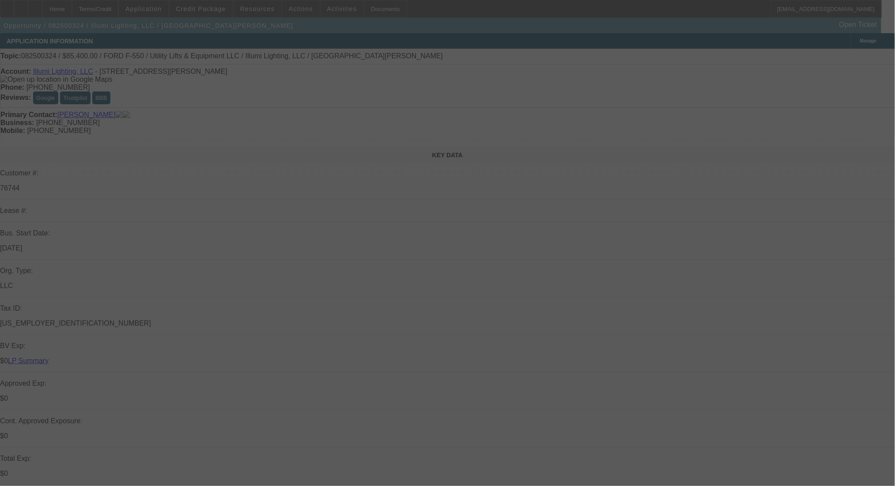
select select "0"
select select "3"
select select "0"
select select "6"
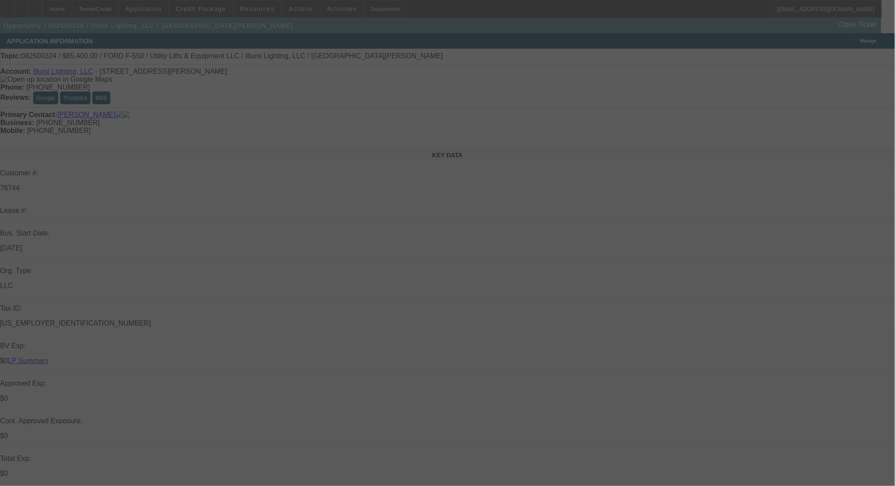
select select "0"
select select "3"
select select "0"
select select "6"
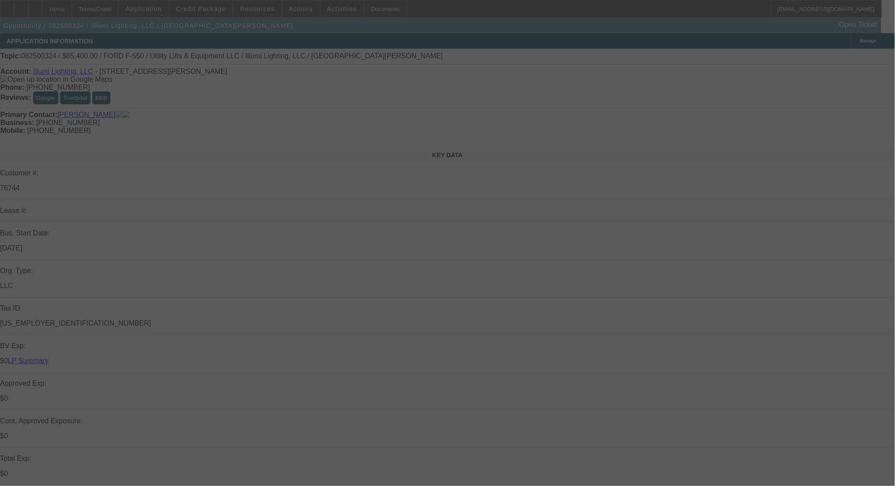
select select "0"
select select "3"
select select "0"
select select "6"
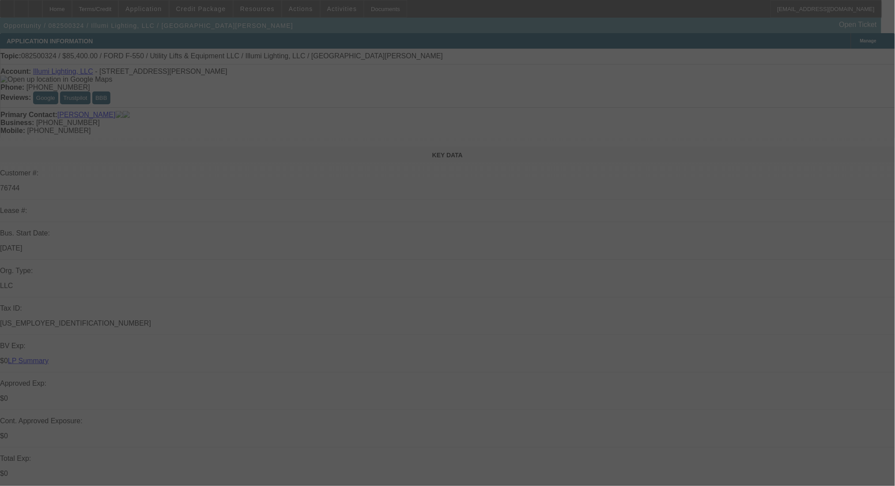
select select "0"
select select "3"
select select "0"
select select "6"
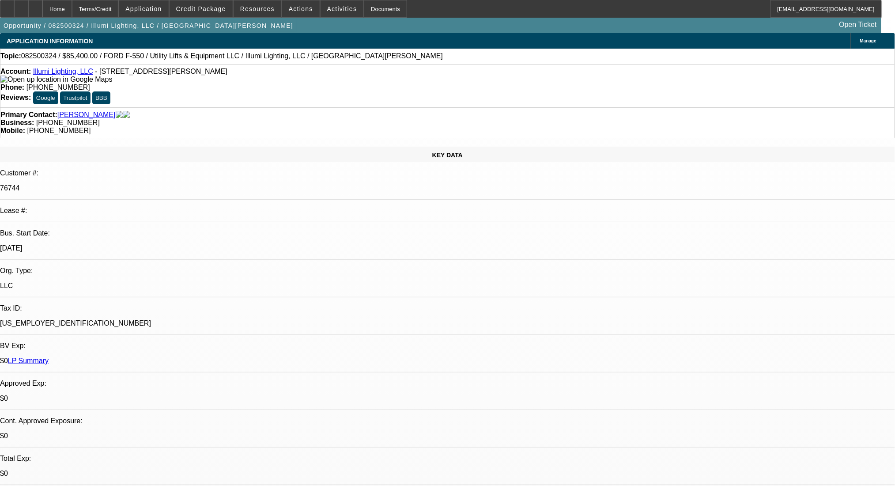
select select "0"
select select "3"
select select "0"
select select "6"
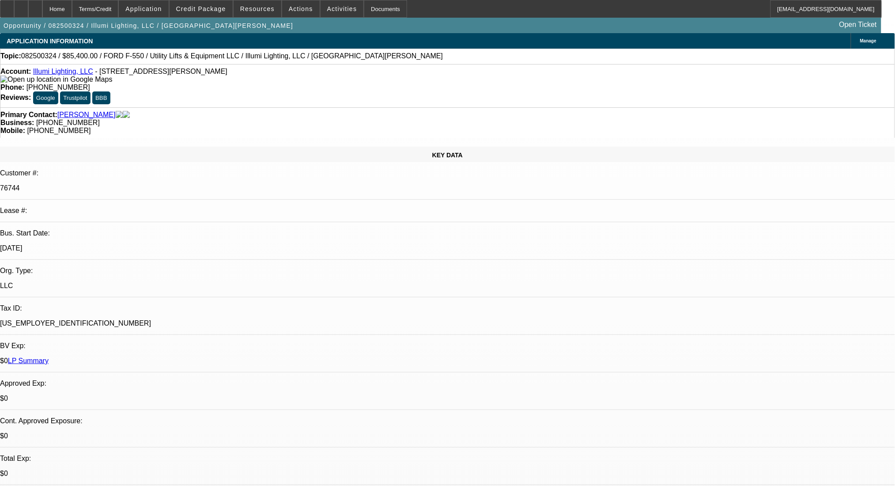
select select "0"
select select "3"
select select "0"
select select "6"
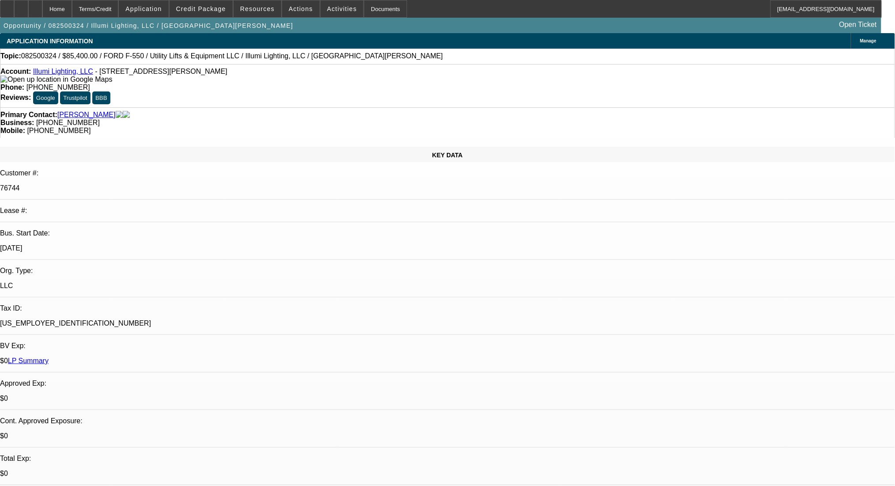
select select "0"
select select "3"
select select "0"
select select "6"
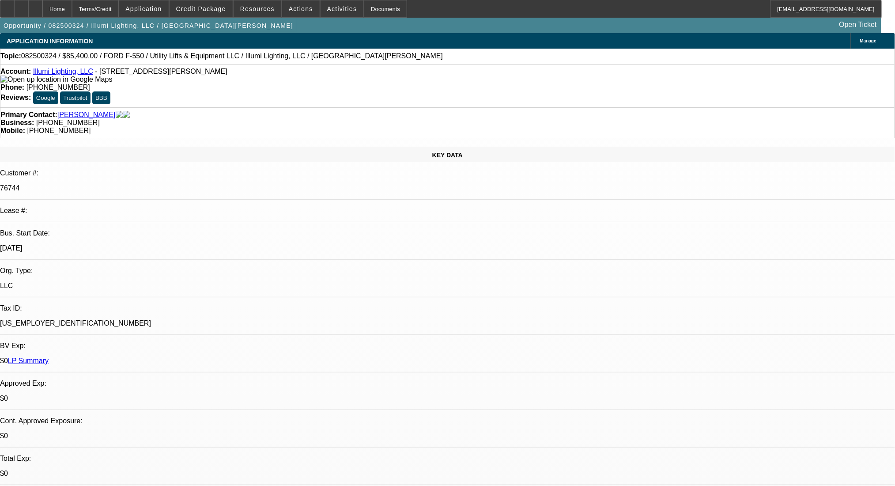
select select "0"
select select "3"
select select "0"
select select "6"
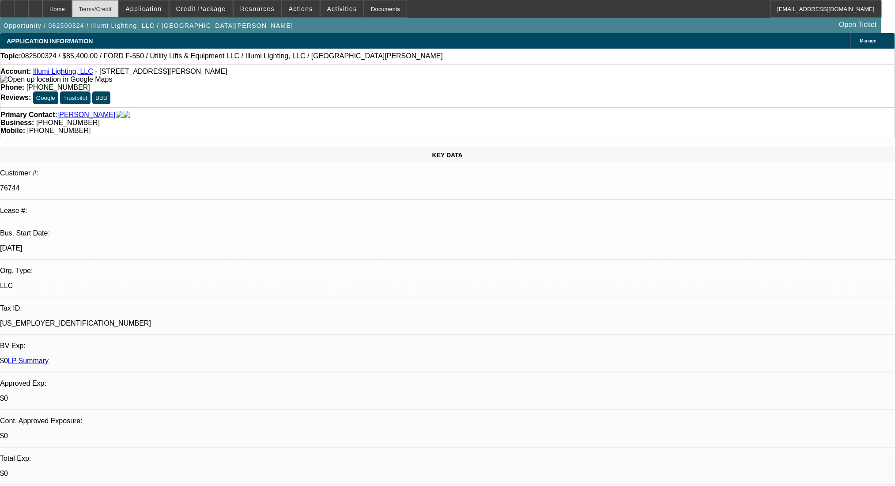
click at [110, 6] on div "Terms/Credit" at bounding box center [95, 9] width 47 height 18
drag, startPoint x: 212, startPoint y: 58, endPoint x: 261, endPoint y: 59, distance: 49.5
click at [261, 59] on span "082500324 / $85,400.00 / FORD F-550 / Utility Lifts & Equipment LLC / Illumi Li…" at bounding box center [232, 56] width 422 height 8
copy span "Illumi Lighting, LLC"
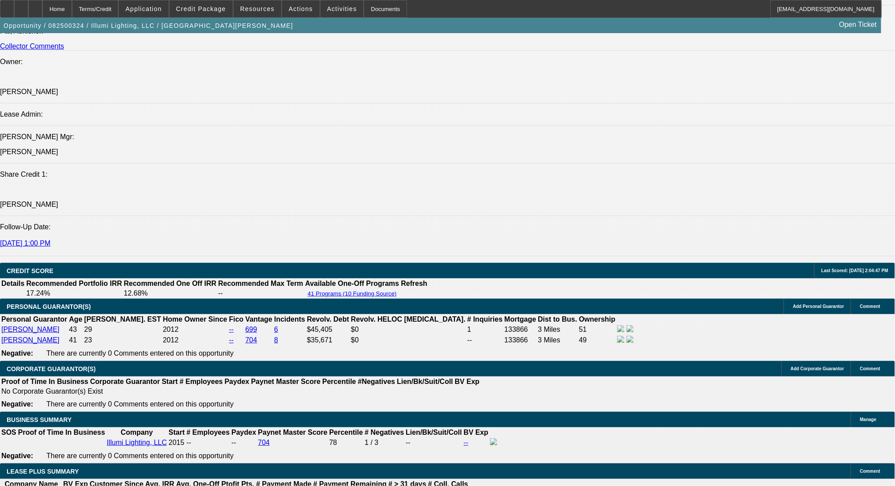
scroll to position [1236, 0]
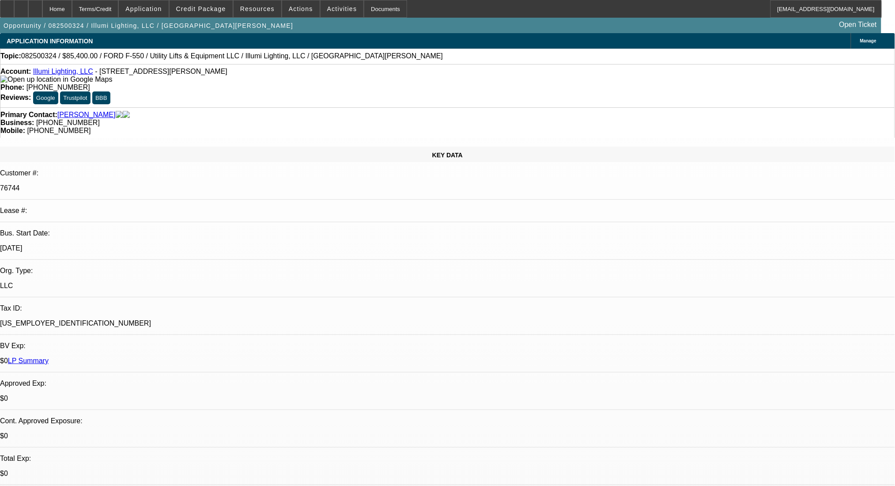
select select "0"
select select "3"
select select "0"
select select "6"
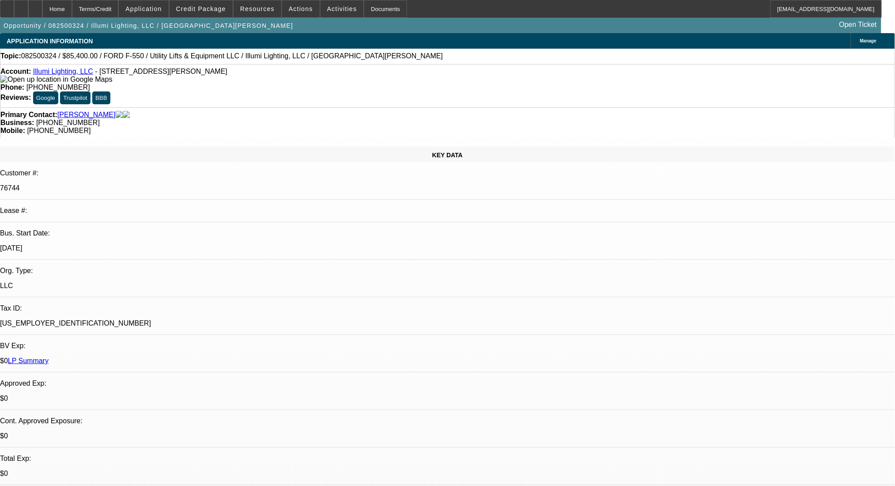
select select "0"
select select "3"
select select "0"
select select "6"
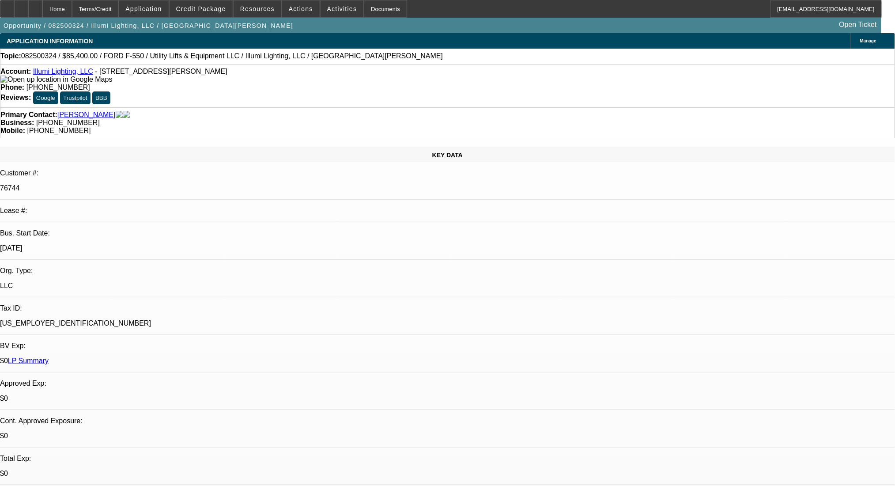
select select "0"
select select "3"
select select "0"
select select "6"
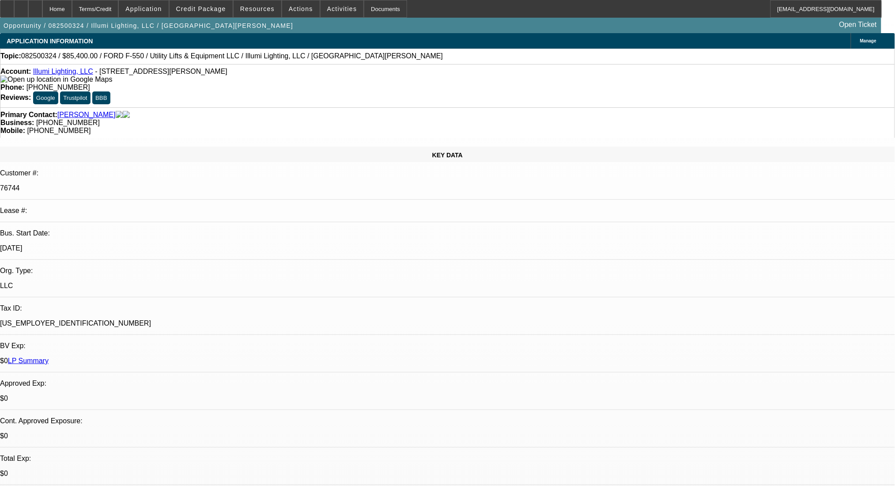
select select "0"
select select "3"
select select "0"
select select "6"
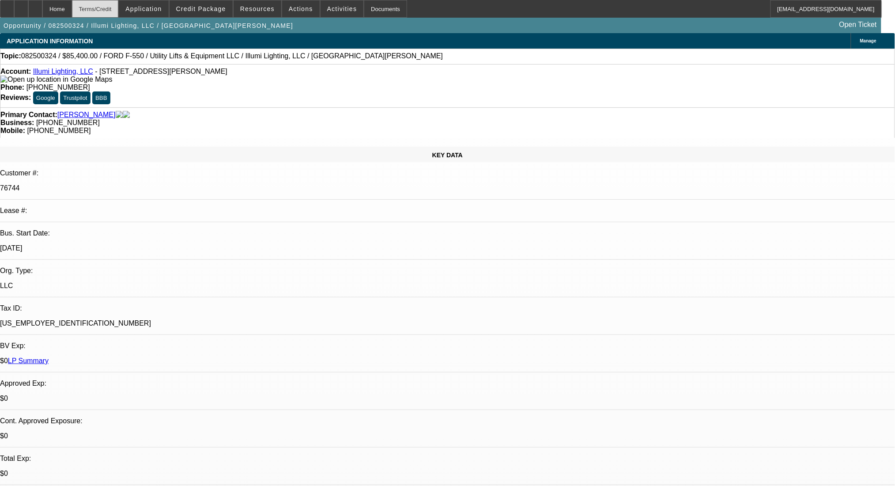
click at [119, 5] on div "Terms/Credit" at bounding box center [95, 9] width 47 height 18
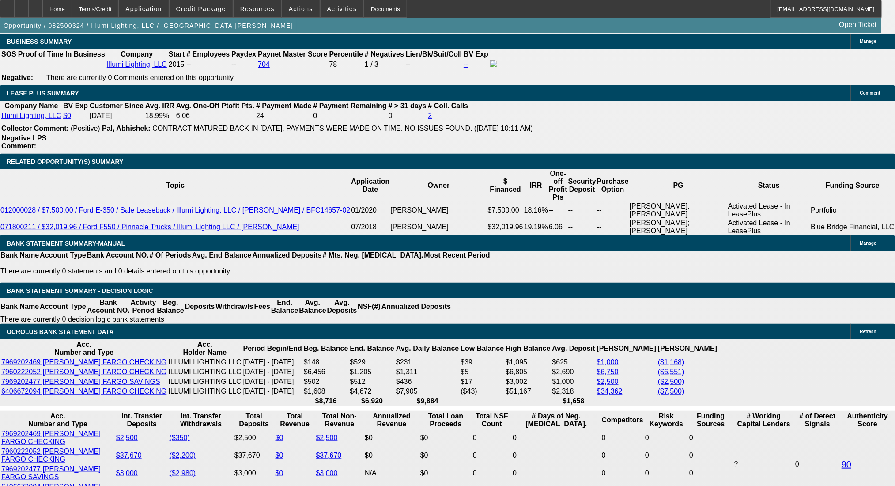
scroll to position [1421, 0]
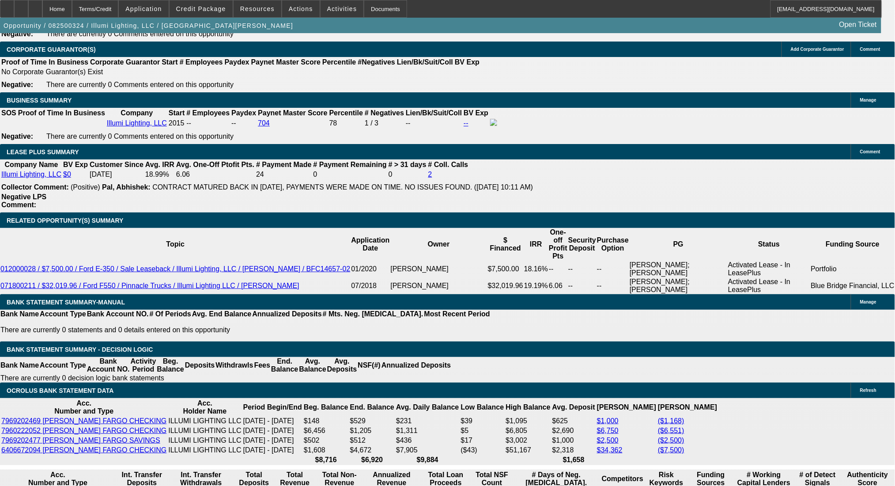
select select "0"
select select "3"
select select "0"
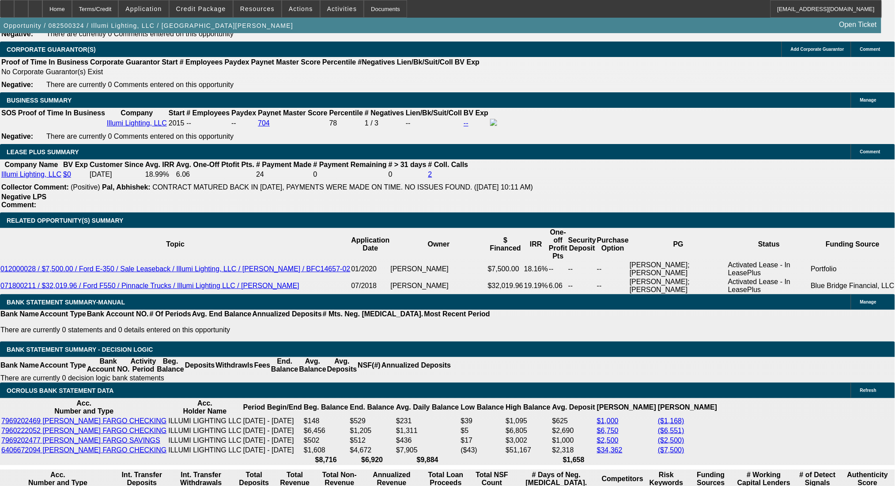
select select "6"
select select "0"
select select "3"
select select "0"
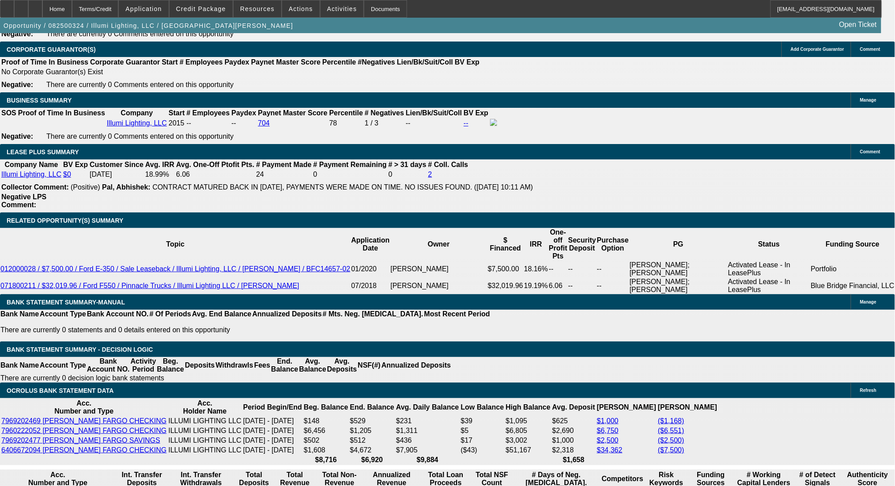
select select "6"
select select "0"
select select "3"
select select "0"
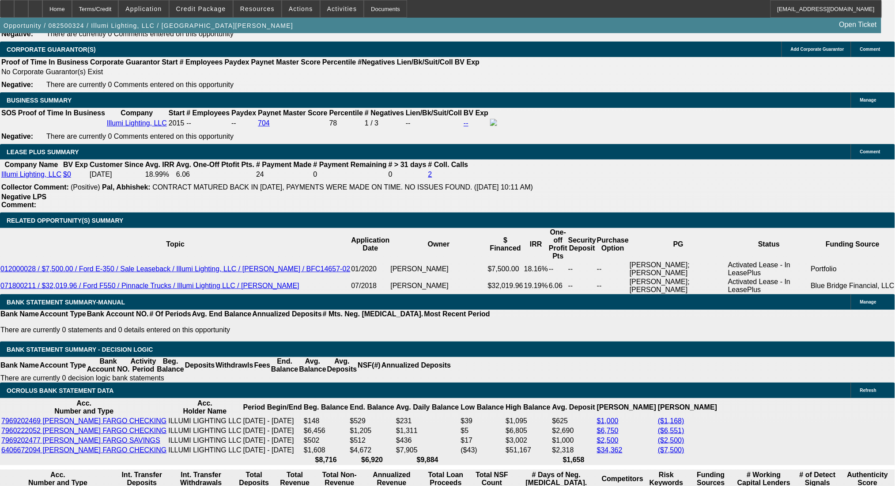
select select "6"
select select "0"
select select "3"
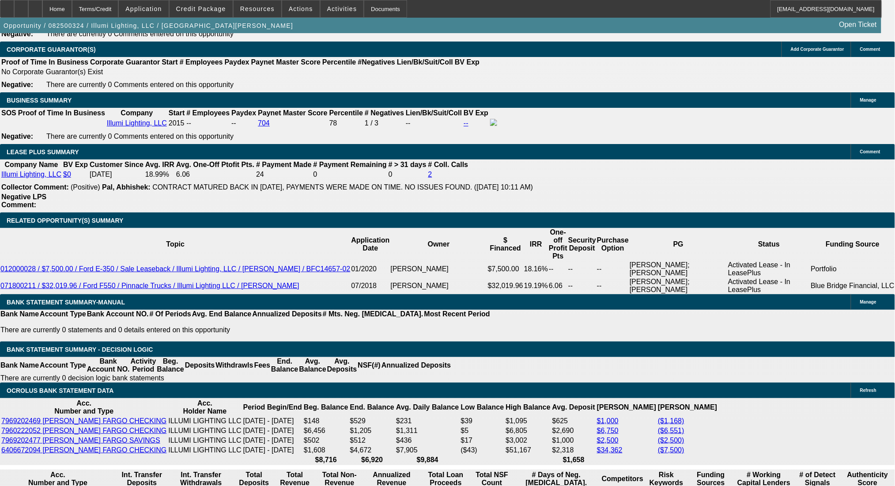
select select "0"
select select "6"
select select "0"
select select "3"
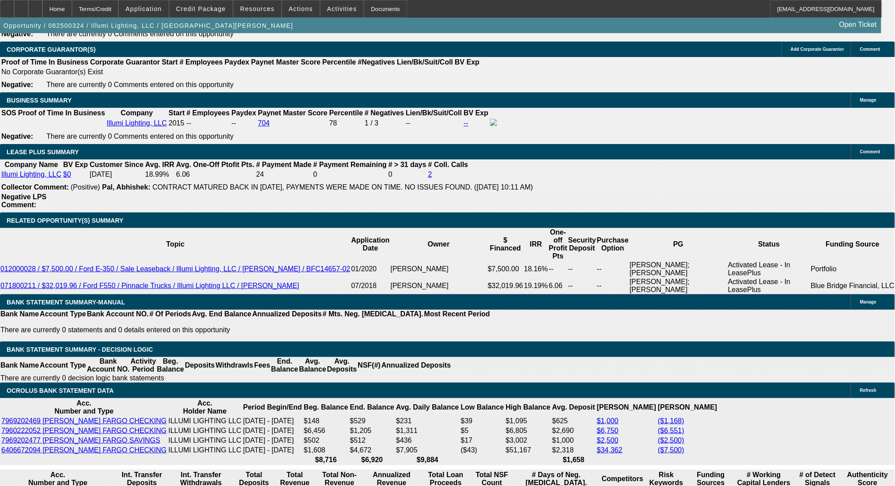
select select "0"
select select "6"
select select "0"
select select "3"
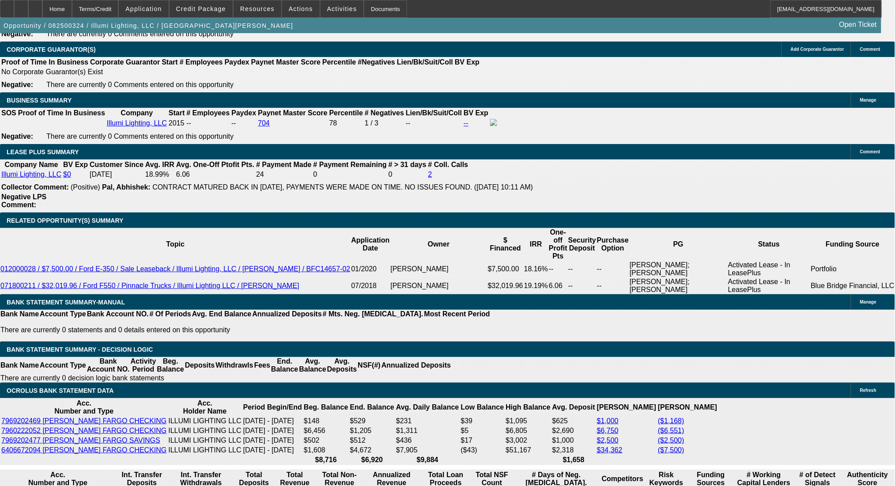
select select "0"
select select "6"
select select "0"
select select "3"
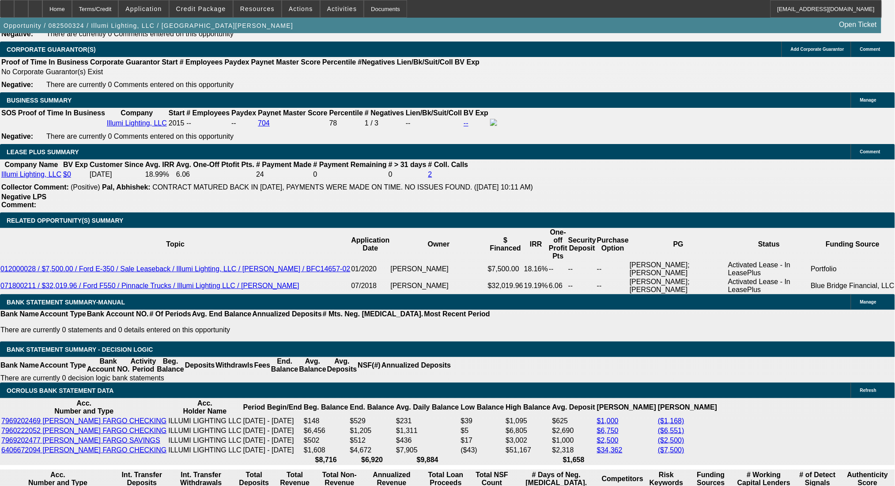
select select "0"
select select "6"
select select "0"
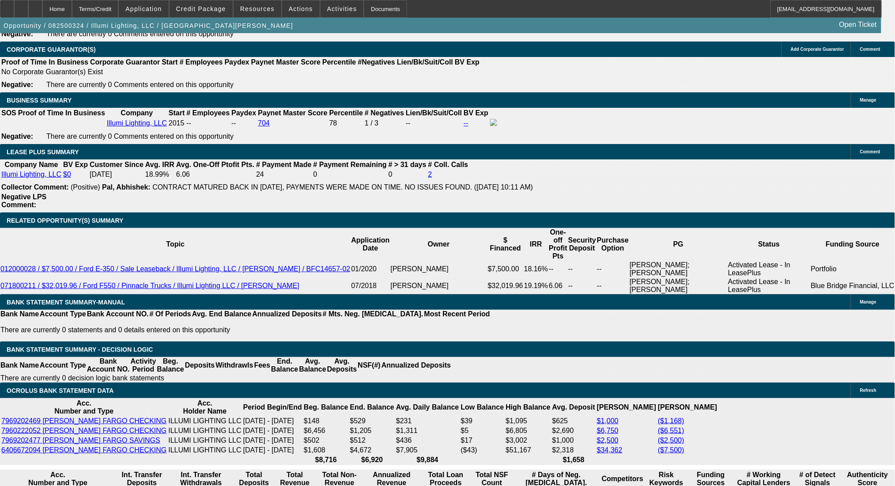
select select "3"
select select "0"
select select "6"
select select "0"
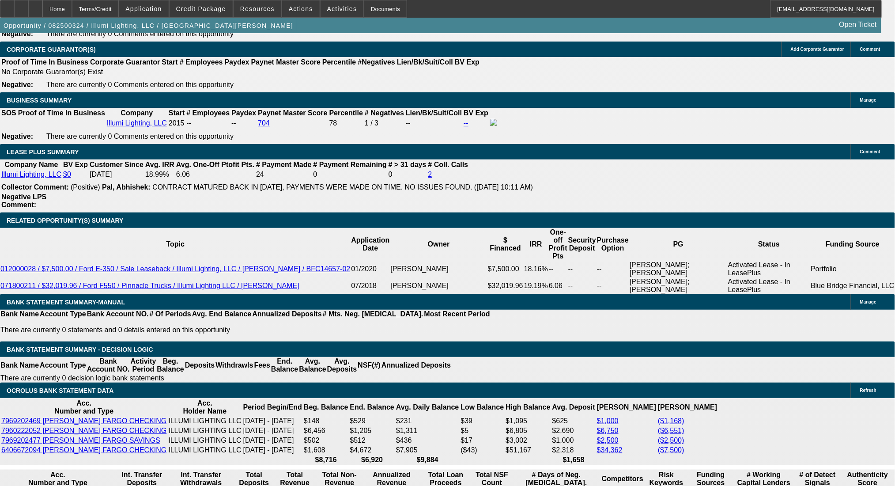
select select "3"
select select "0"
select select "6"
select select "0"
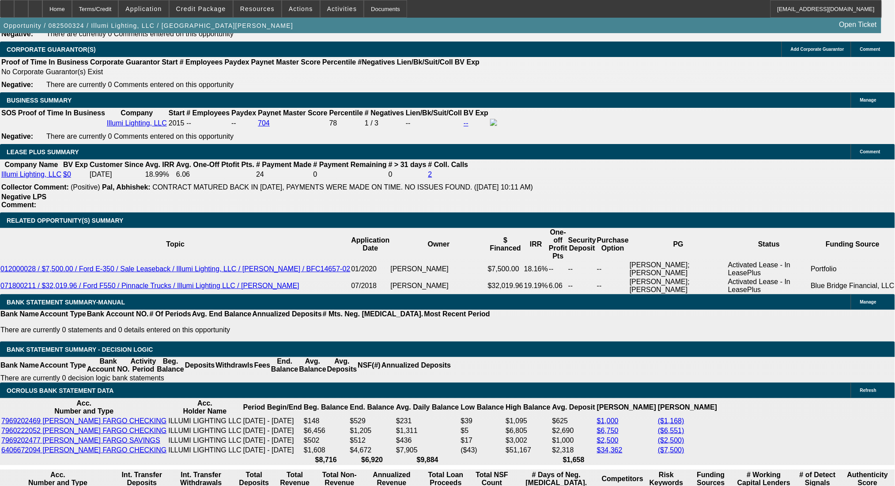
select select "3"
select select "0"
select select "6"
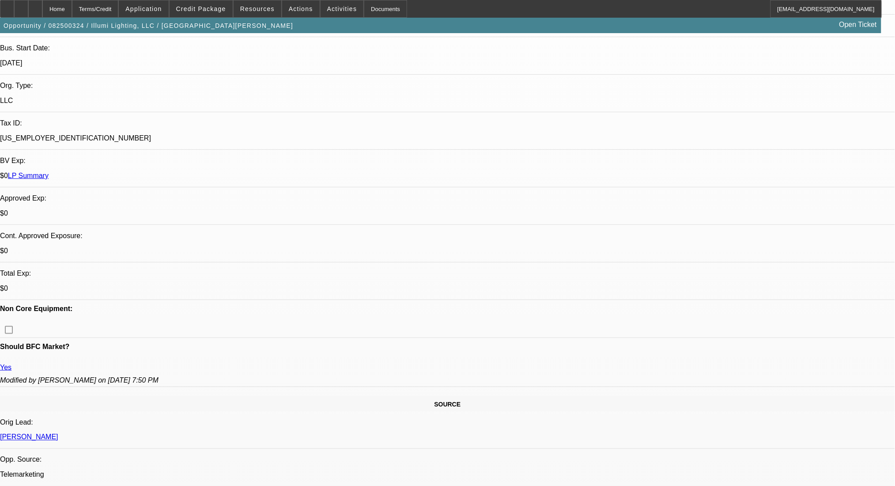
scroll to position [0, 0]
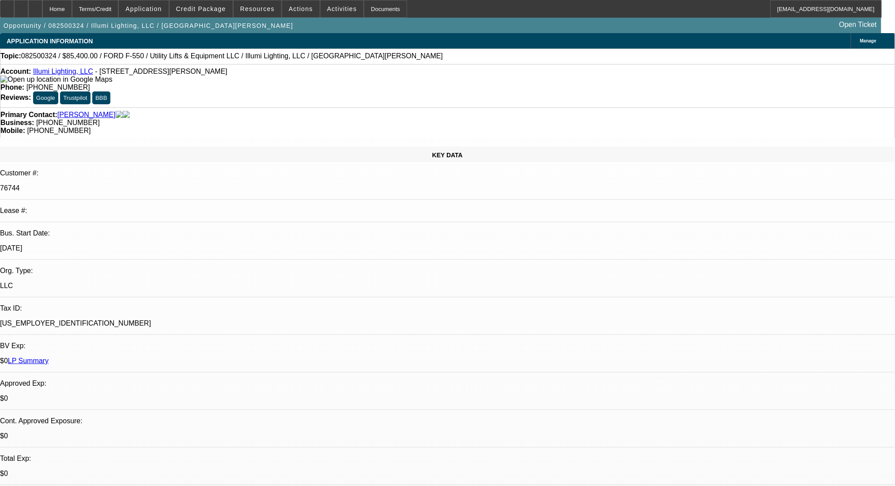
drag, startPoint x: 94, startPoint y: 75, endPoint x: 223, endPoint y: 78, distance: 129.4
click at [223, 78] on div "Account: Illumi Lighting, LLC - 12649 E Caley Ave Ste 102, Centennial, CO 80111" at bounding box center [447, 76] width 894 height 16
copy span "12649 E Caley Ave Ste 102, Centennial, CO 80111"
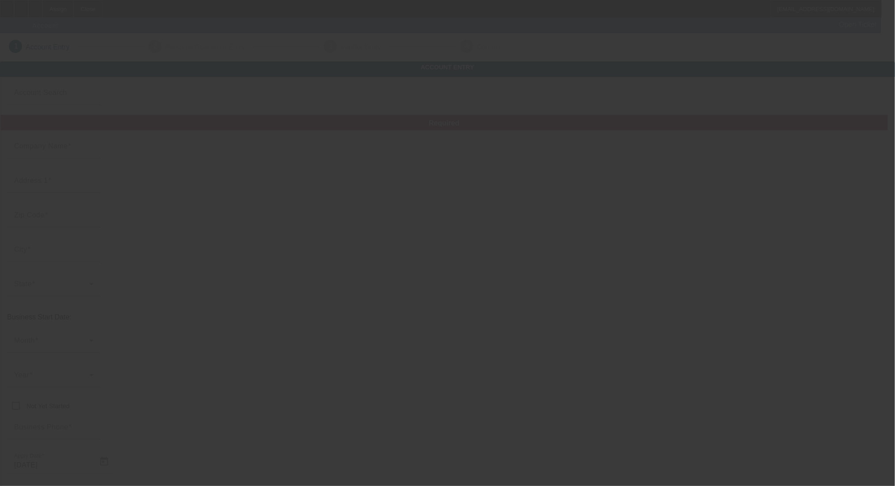
type input "803 Towing & Recovery, LLC."
type input "[STREET_ADDRESS]"
type input "29033"
type input "[PERSON_NAME]"
type input "[PHONE_NUMBER]"
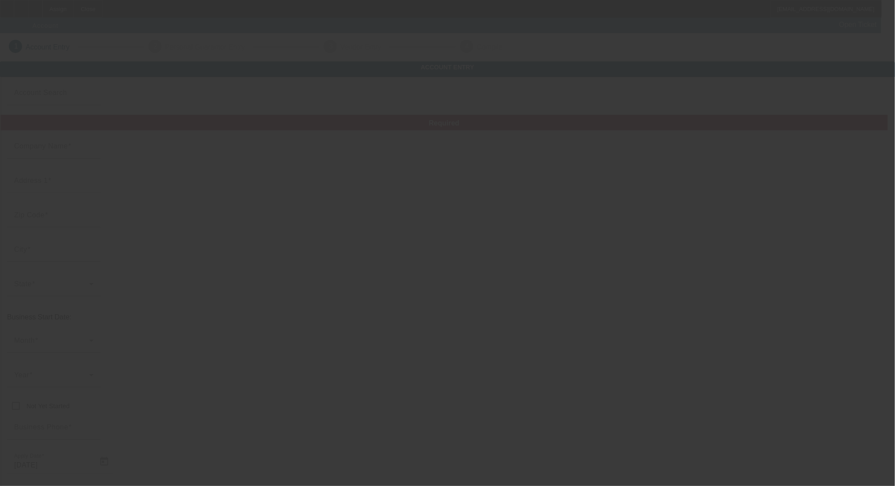
type input "[EMAIL_ADDRESS][DOMAIN_NAME]"
type input "862842472"
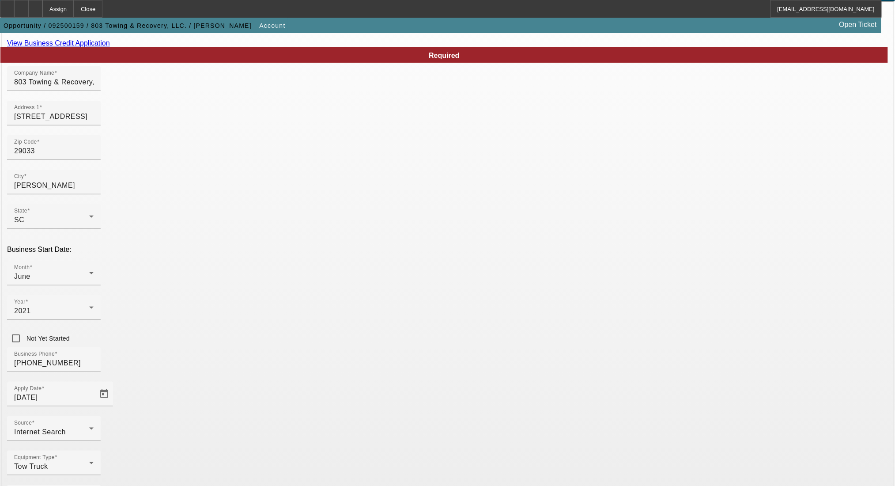
scroll to position [80, 0]
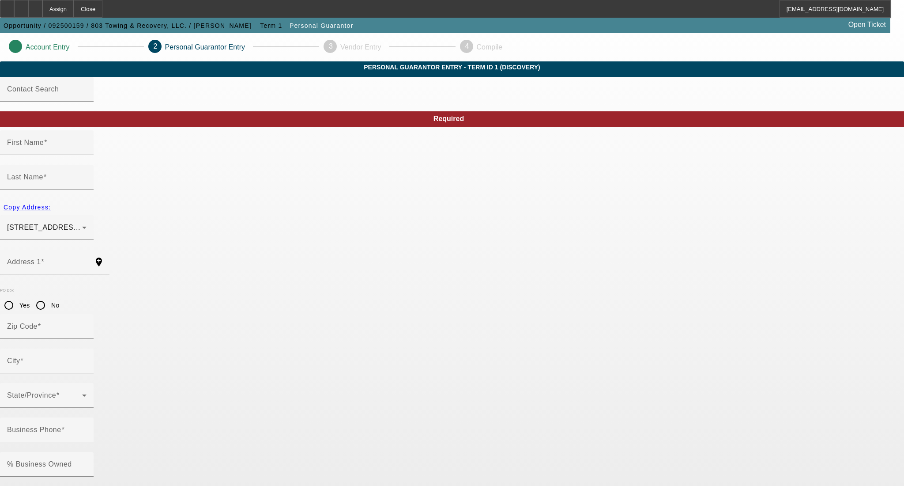
type input "[PERSON_NAME]"
type input "harley"
type input "[STREET_ADDRESS][PERSON_NAME]"
radio input "true"
type input "29073"
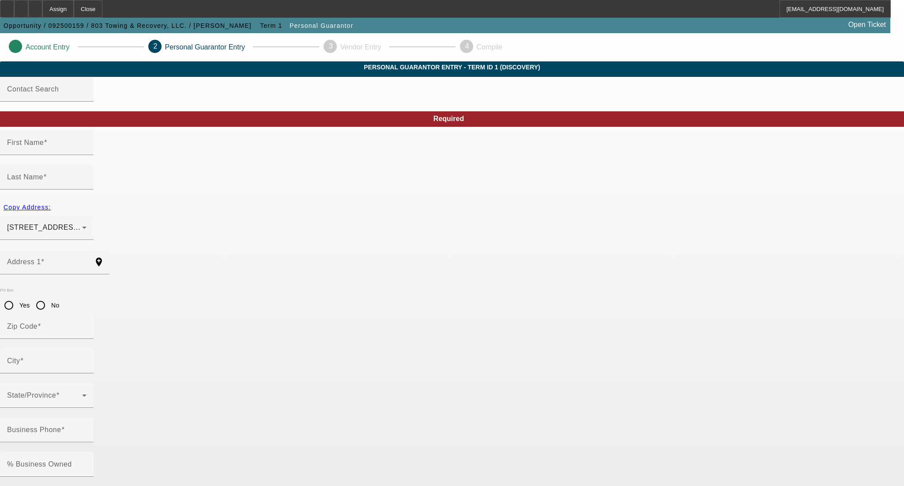
type input "[GEOGRAPHIC_DATA]"
type input "[PHONE_NUMBER]"
type input "100"
type input "171-66-7476"
type input "[EMAIL_ADDRESS][DOMAIN_NAME]"
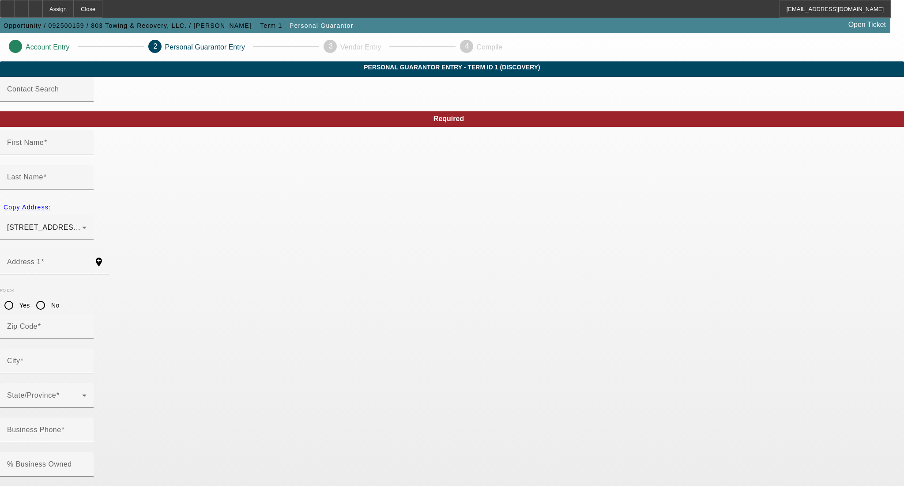
type input "[PHONE_NUMBER]"
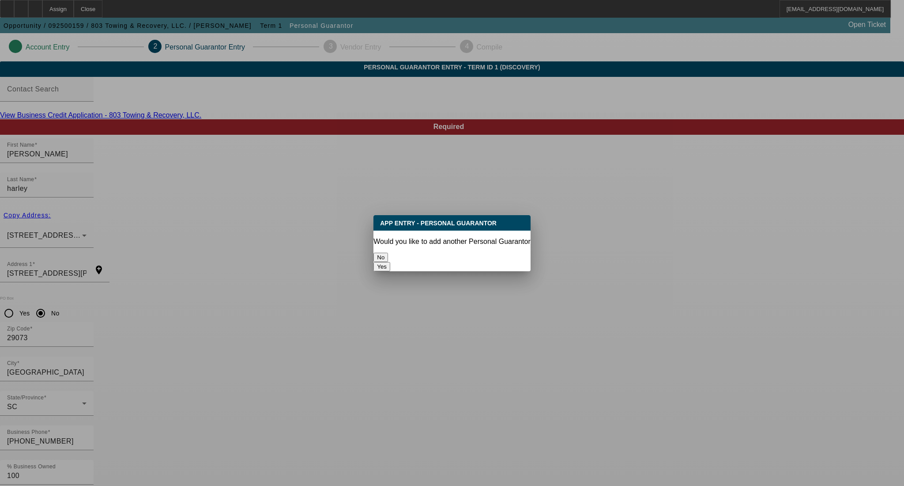
click at [388, 254] on button "No" at bounding box center [381, 257] width 15 height 9
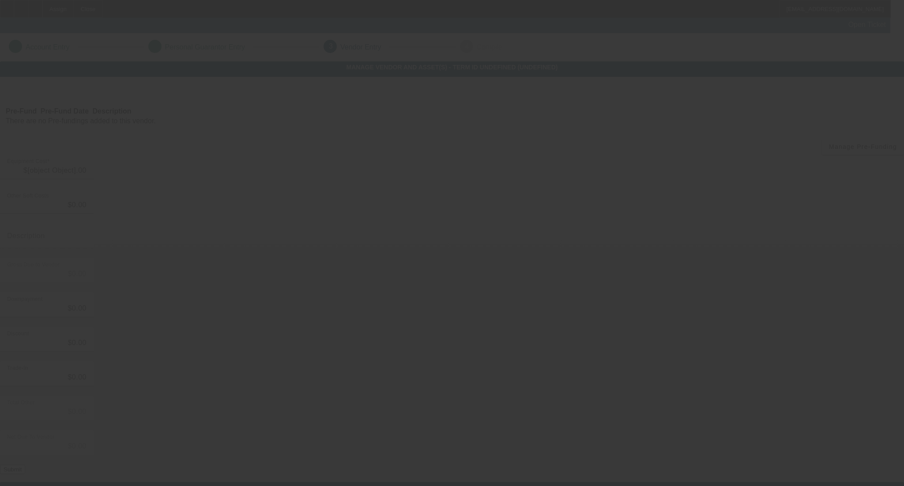
type input "$37,500.00"
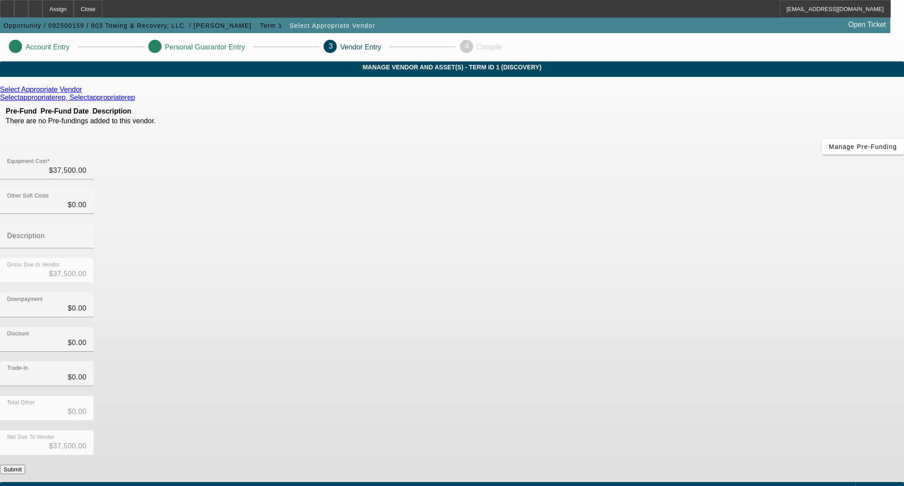
click at [25, 464] on button "Submit" at bounding box center [12, 468] width 25 height 9
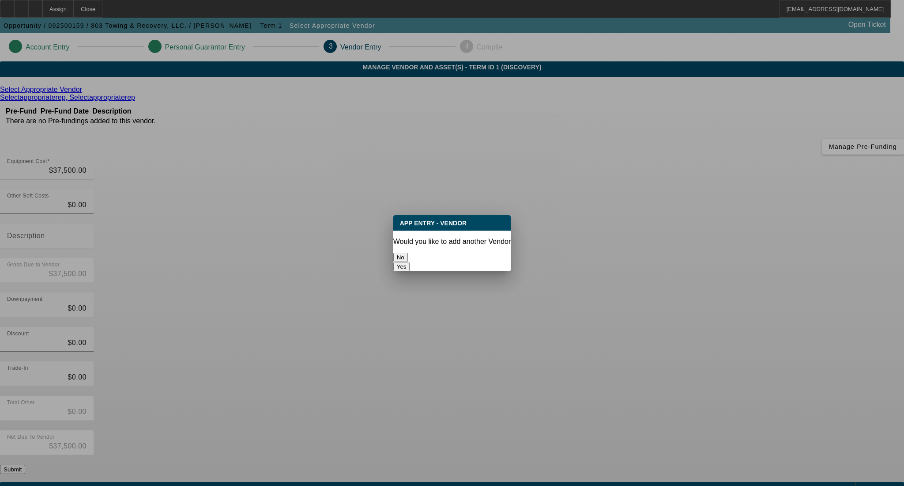
click at [408, 253] on button "No" at bounding box center [400, 257] width 15 height 9
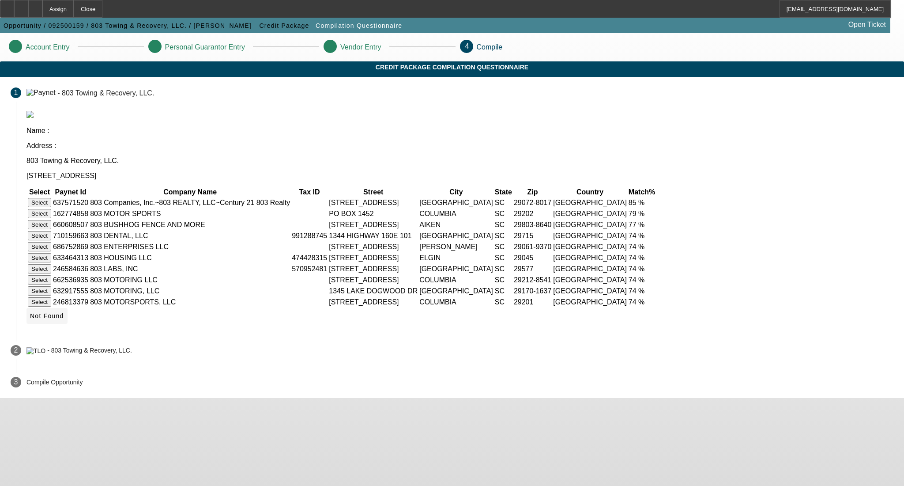
click at [64, 319] on span "Not Found" at bounding box center [47, 315] width 34 height 7
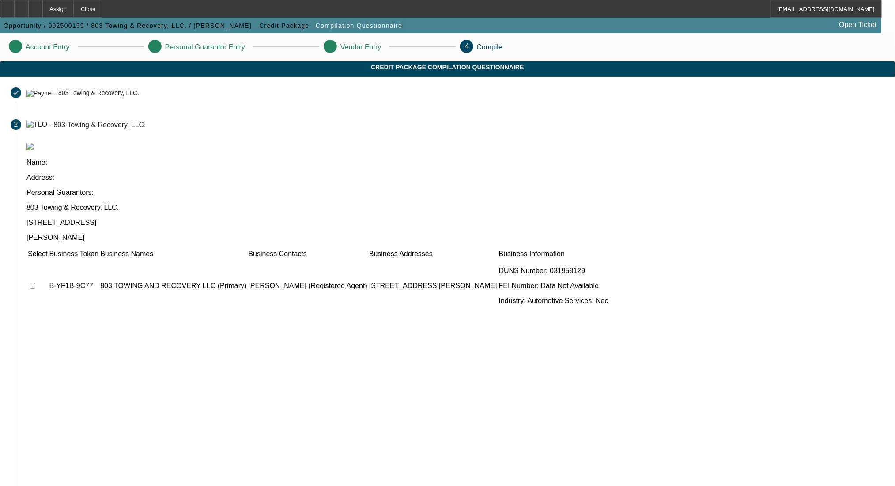
click at [35, 283] on input "checkbox" at bounding box center [33, 286] width 6 height 6
checkbox input "true"
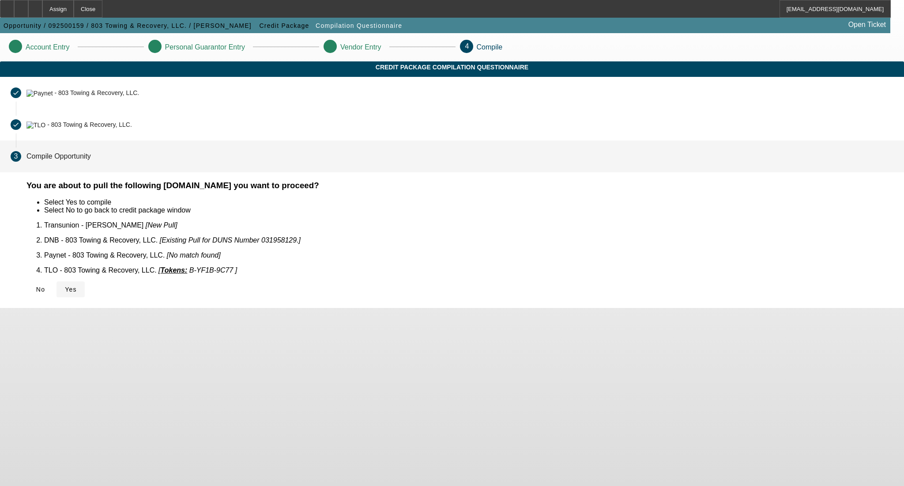
click at [77, 286] on span "Yes" at bounding box center [71, 289] width 12 height 7
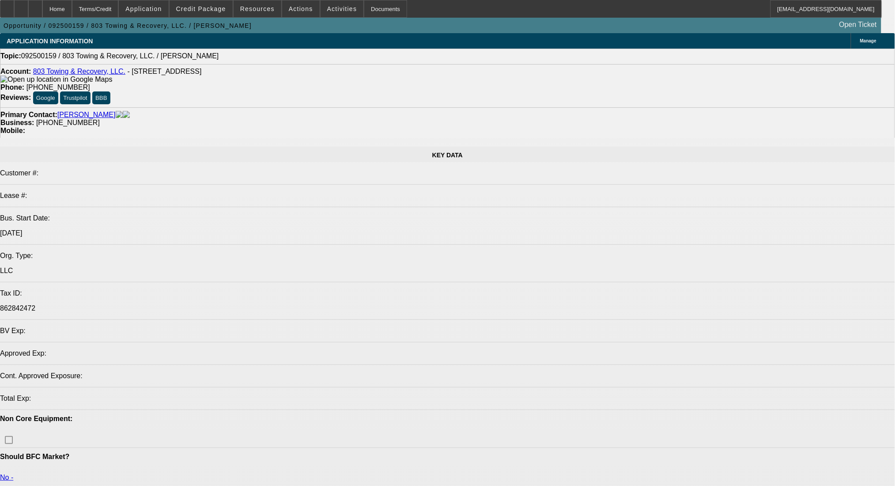
select select "0"
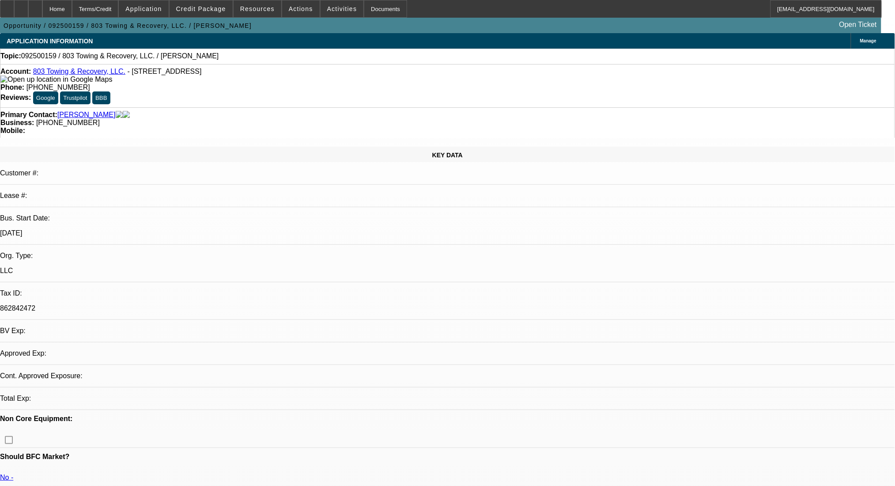
select select "2"
select select "0.1"
select select "2"
select select "4"
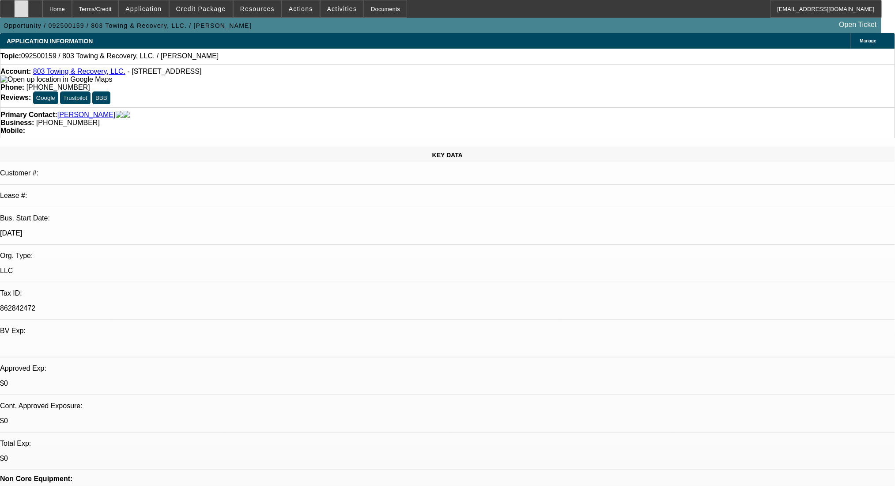
click at [28, 4] on div at bounding box center [21, 9] width 14 height 18
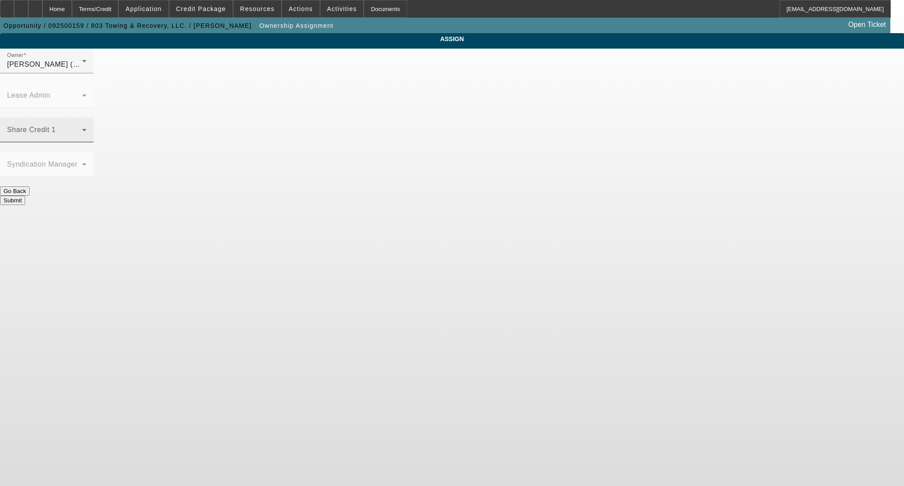
click at [87, 117] on div "Share Credit 1" at bounding box center [46, 129] width 79 height 25
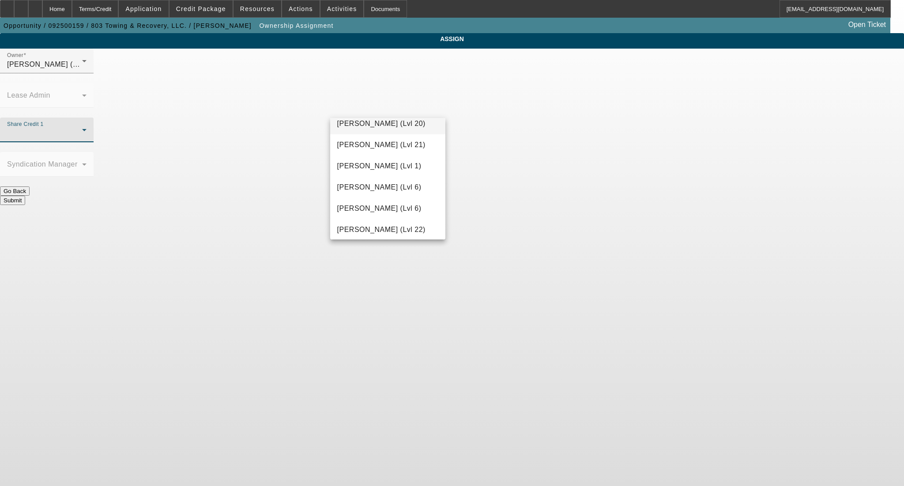
scroll to position [412, 0]
drag, startPoint x: 396, startPoint y: 208, endPoint x: 403, endPoint y: 139, distance: 69.2
click at [395, 208] on span "Haraden, Amanda (Lvl 6)" at bounding box center [379, 207] width 84 height 11
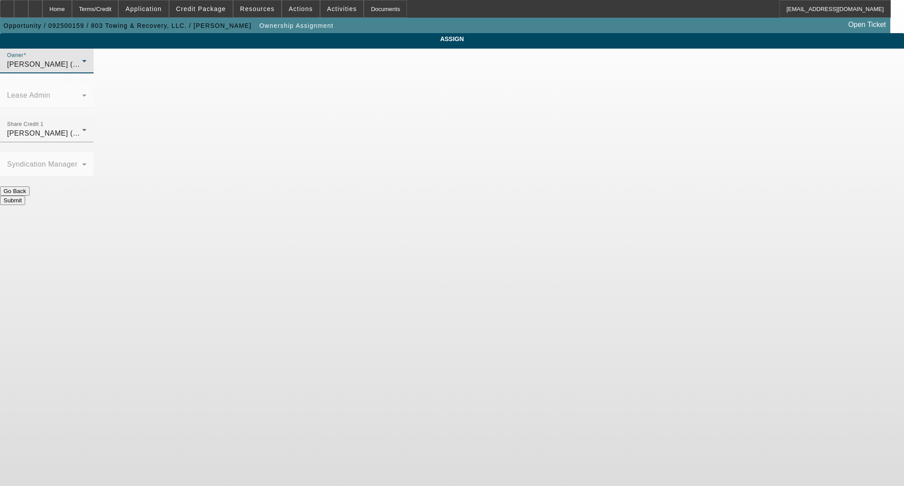
click at [91, 68] on span "Haraden, Amanda (Lvl 6)" at bounding box center [49, 64] width 84 height 8
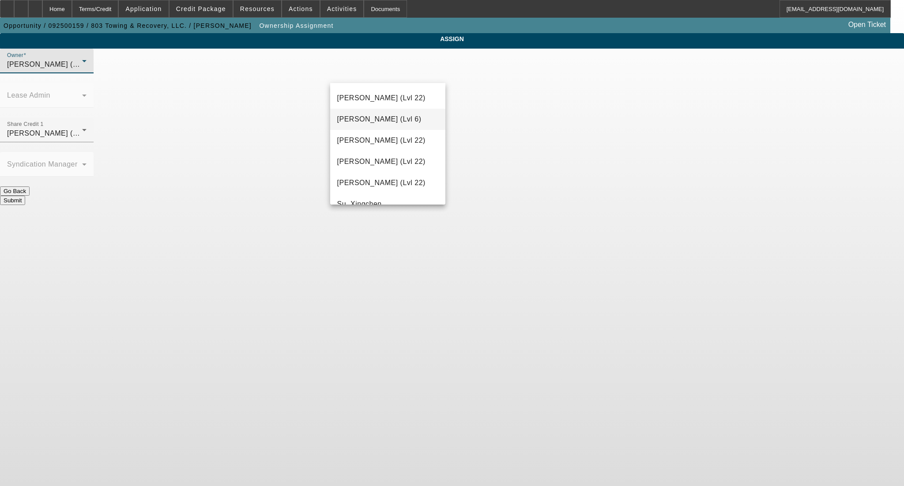
click at [392, 130] on mat-option "Seeley, Donald (Lvl 6)" at bounding box center [387, 119] width 115 height 21
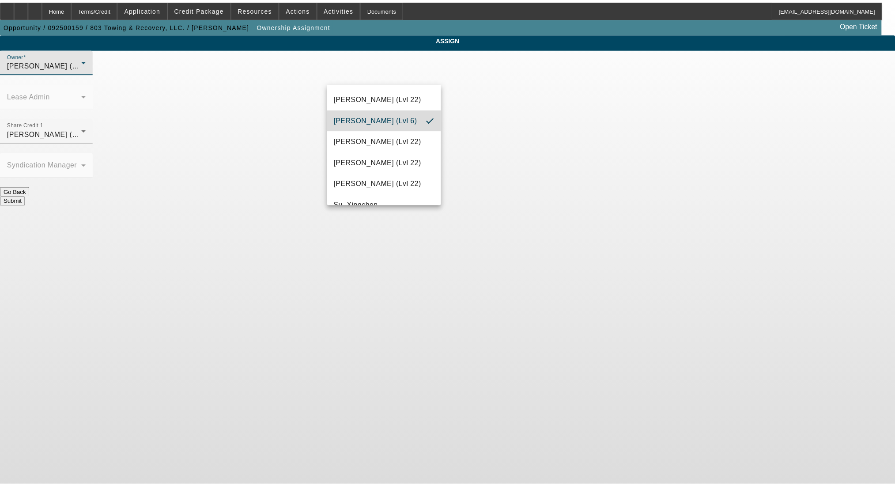
scroll to position [0, 0]
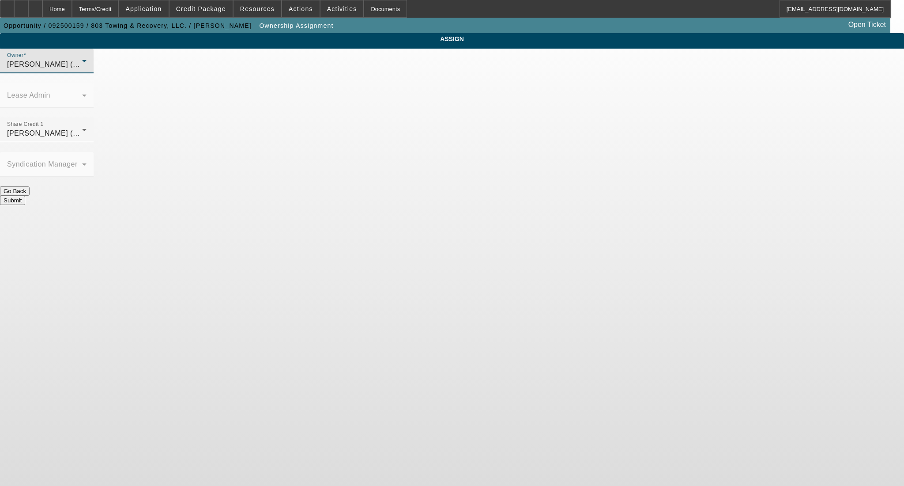
click at [25, 196] on button "Submit" at bounding box center [12, 200] width 25 height 9
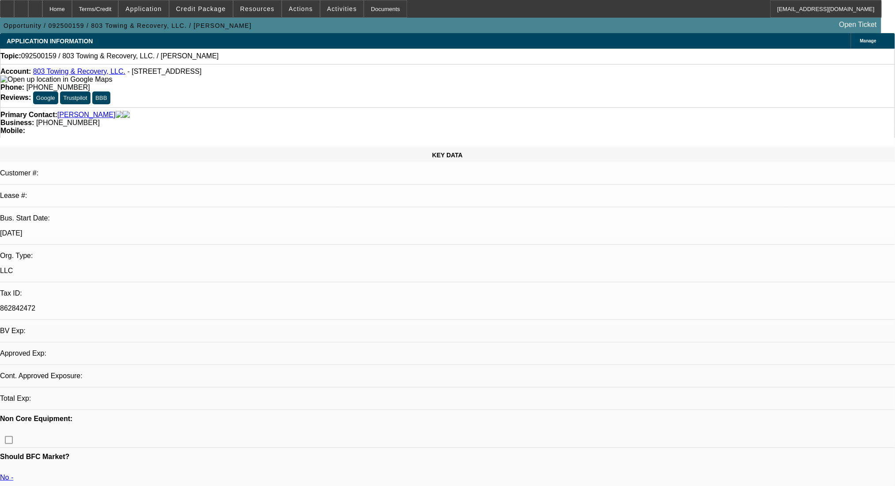
select select "0"
select select "2"
select select "0.1"
select select "4"
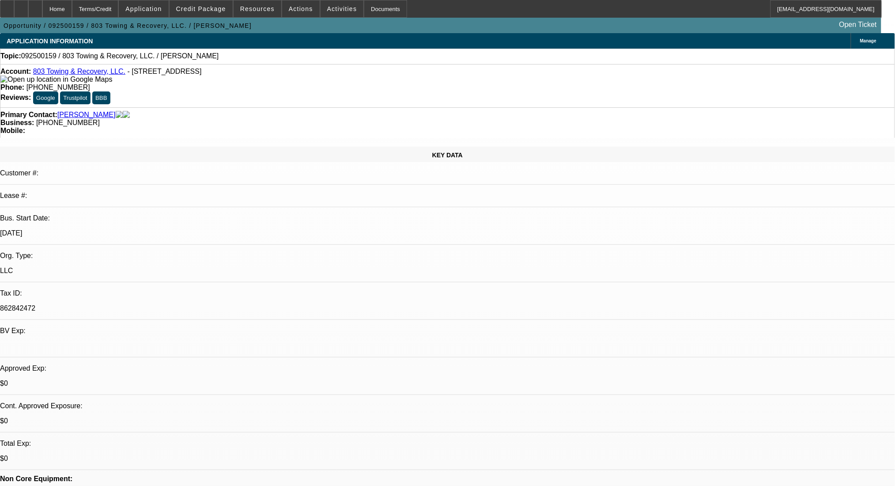
drag, startPoint x: 392, startPoint y: 99, endPoint x: 335, endPoint y: 104, distance: 57.6
click at [335, 107] on div "Primary Contact: Harley, Steven Business: (803) 569-5722 Mobile:" at bounding box center [447, 122] width 895 height 30
copy span "(803) 569-5722"
click at [64, 71] on link "803 Towing & Recovery, LLC." at bounding box center [79, 72] width 92 height 8
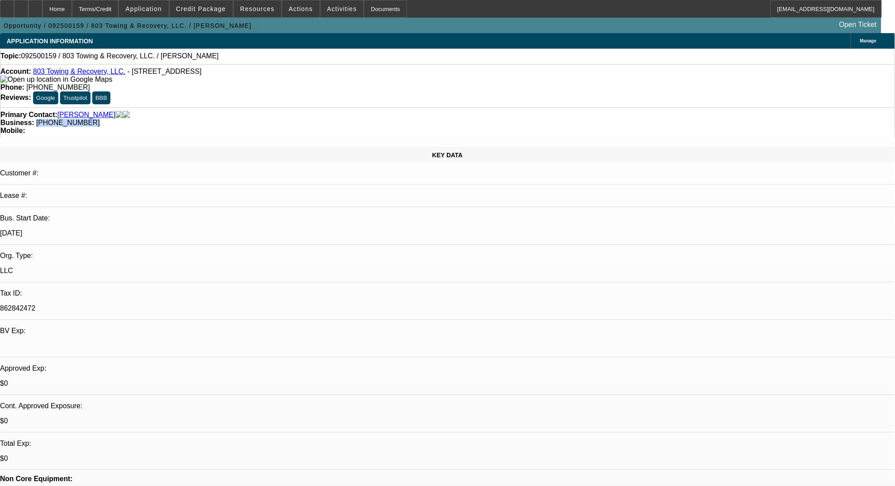
click at [79, 111] on link "Harley, Steven" at bounding box center [86, 115] width 58 height 8
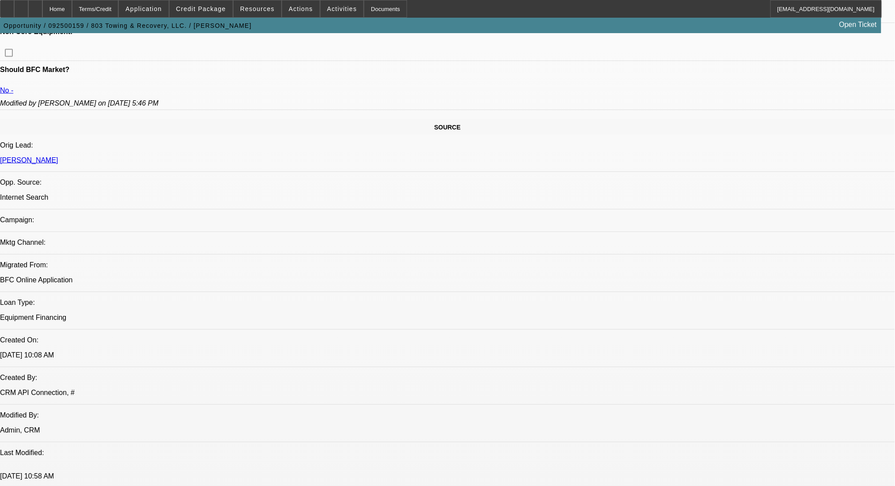
scroll to position [471, 0]
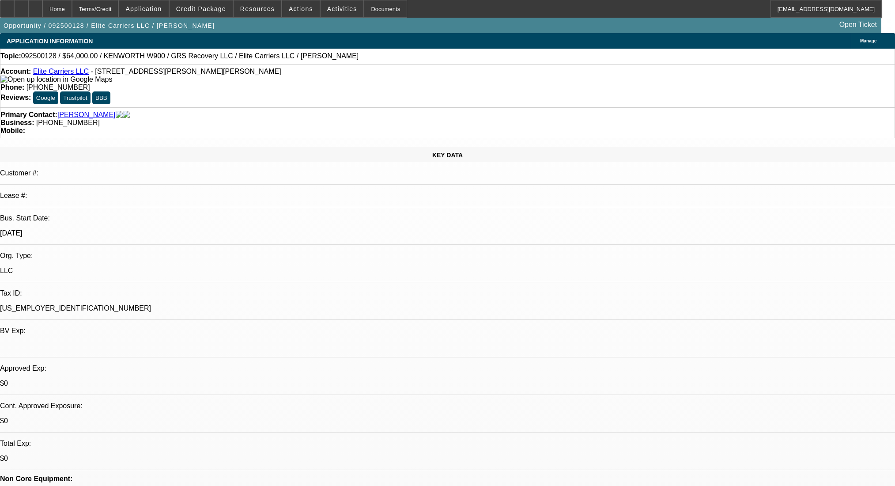
select select "0"
select select "2"
select select "0.1"
select select "4"
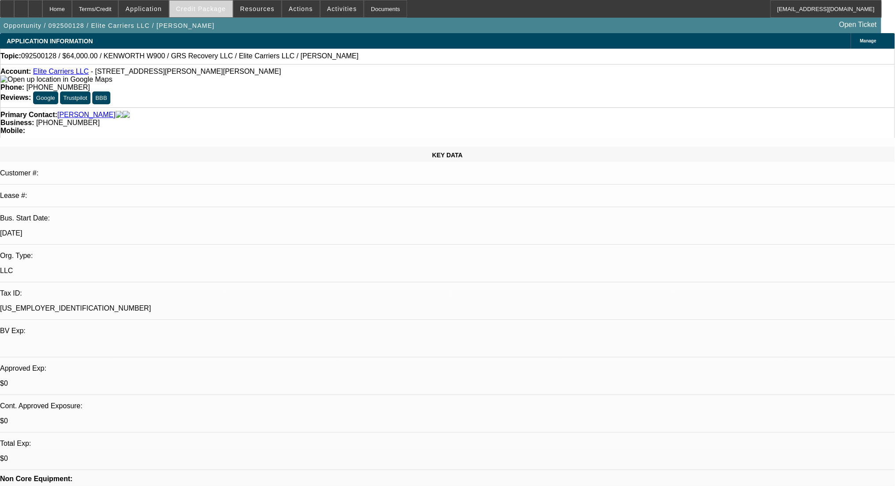
click at [206, 10] on span "Credit Package" at bounding box center [201, 8] width 50 height 7
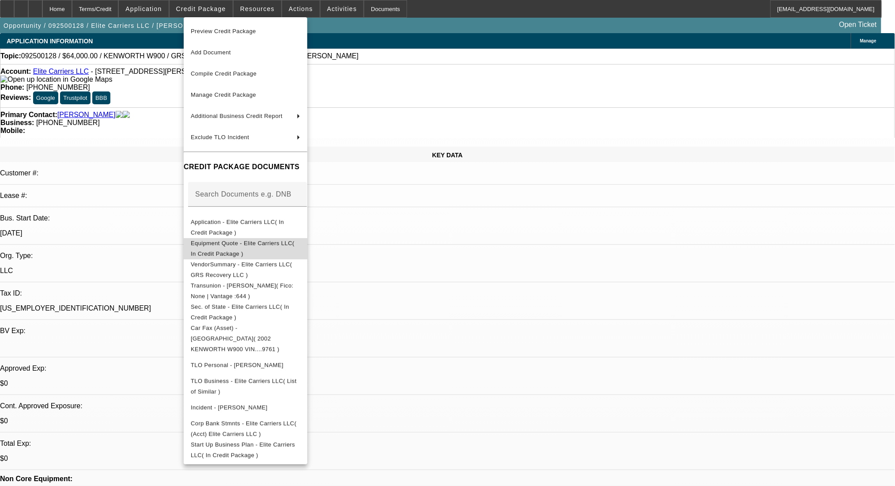
click at [254, 243] on span "Equipment Quote - Elite Carriers LLC( In Credit Package )" at bounding box center [243, 247] width 104 height 17
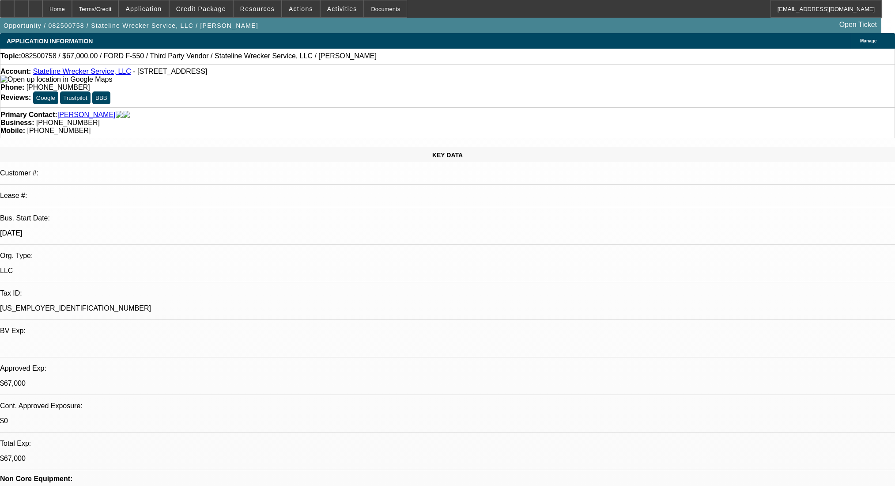
select select "0"
select select "2"
select select "0.1"
select select "4"
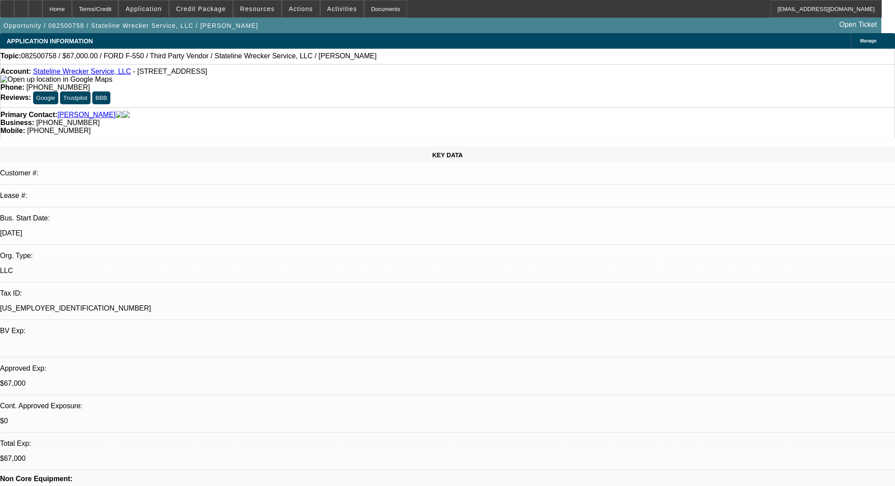
select select "0"
select select "2"
select select "0.1"
select select "4"
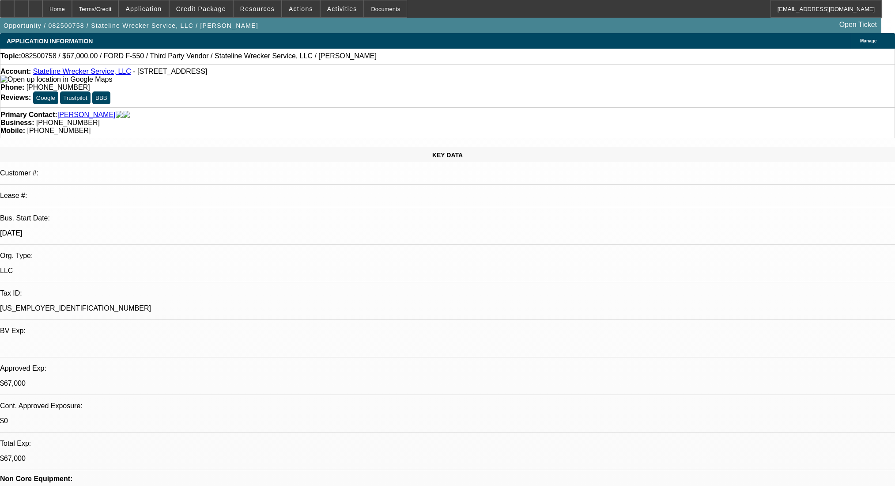
select select "0"
select select "2"
select select "0.1"
select select "4"
select select "0"
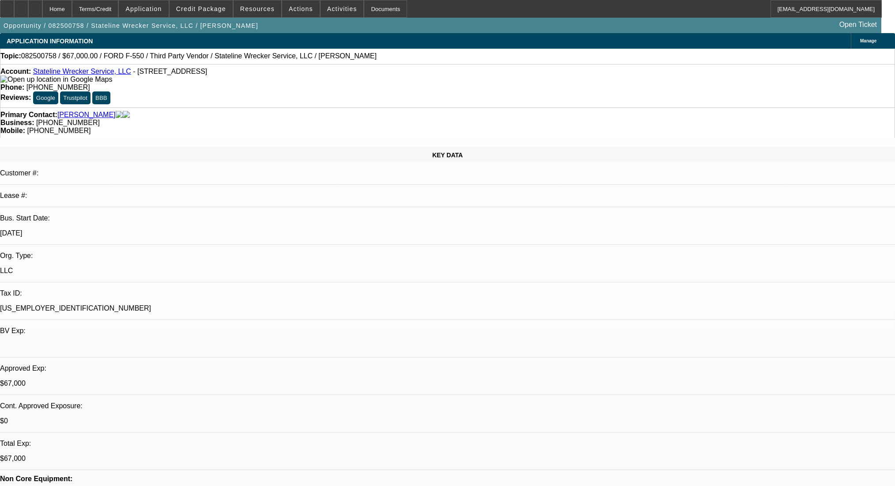
select select "2"
select select "0.1"
select select "4"
click at [119, 6] on div "Terms/Credit" at bounding box center [95, 9] width 47 height 18
